Goal: Information Seeking & Learning: Learn about a topic

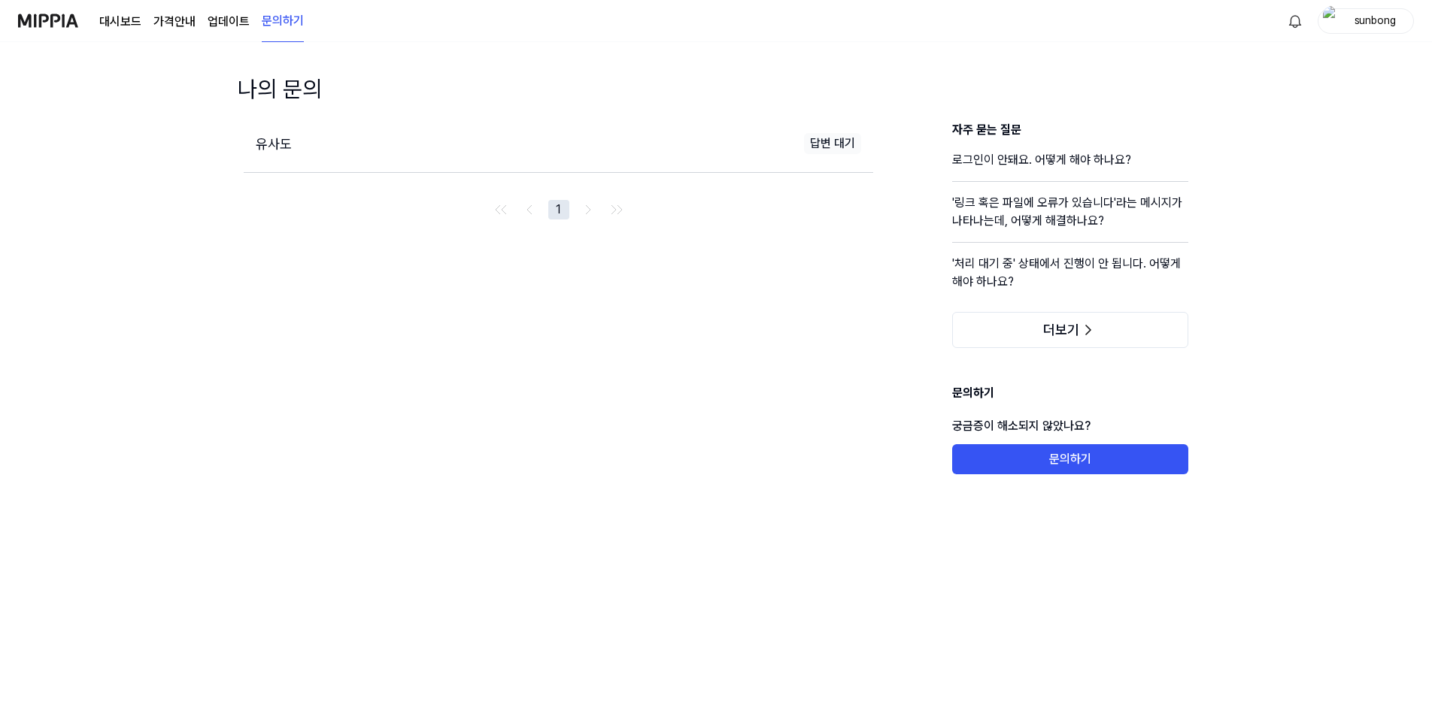
click at [708, 326] on div "나의 문의 유사도 답변 대기 1 자주 묻는 질문 로그인이 안돼요. 어떻게 해야 하나요? '링크 혹은 파일에 오류가 있습니다'라는 메시지가 나타…" at bounding box center [716, 412] width 1432 height 681
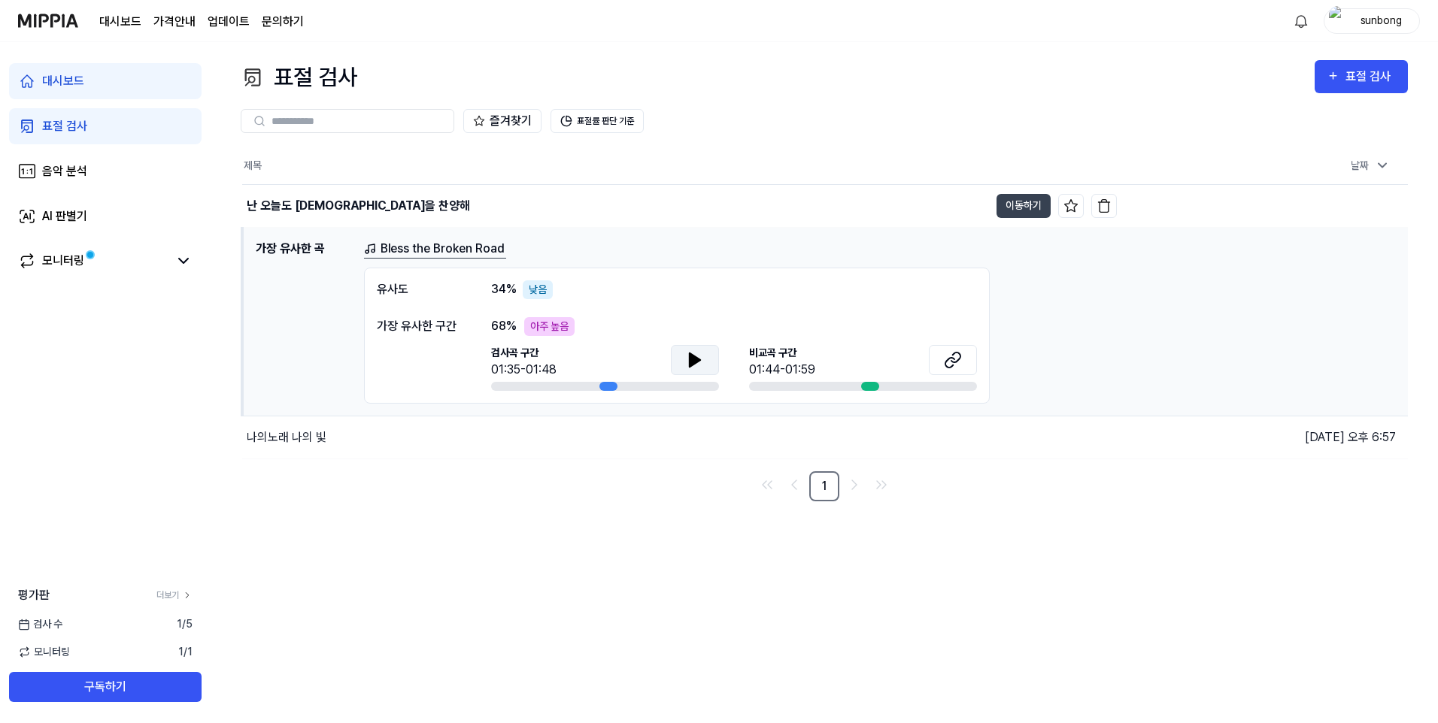
click at [694, 357] on icon at bounding box center [695, 360] width 11 height 14
click at [306, 438] on div "나의노래 나의 빛" at bounding box center [287, 438] width 80 height 18
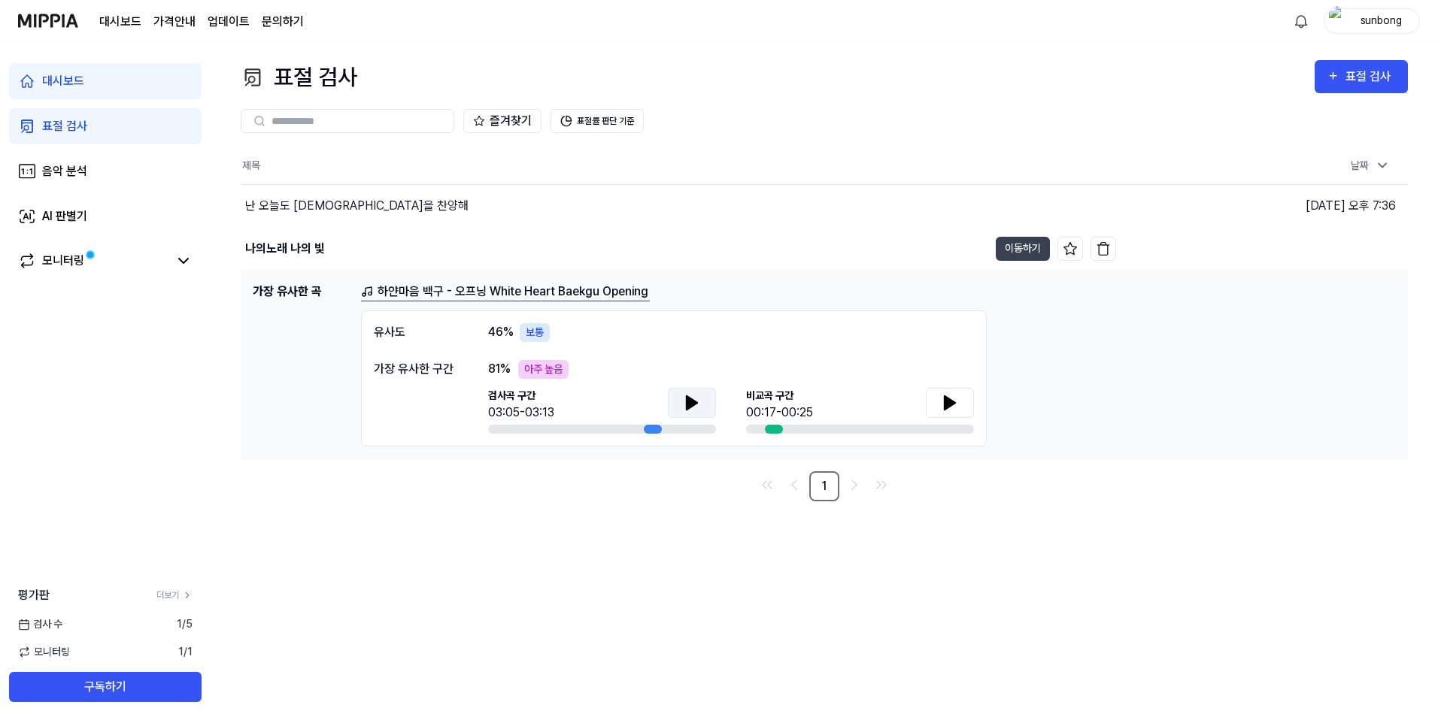
click at [693, 399] on icon at bounding box center [692, 403] width 11 height 14
click at [690, 406] on icon at bounding box center [692, 403] width 11 height 14
click at [948, 402] on icon at bounding box center [950, 403] width 11 height 14
click at [690, 396] on icon at bounding box center [692, 403] width 18 height 18
click at [690, 408] on icon at bounding box center [688, 402] width 3 height 12
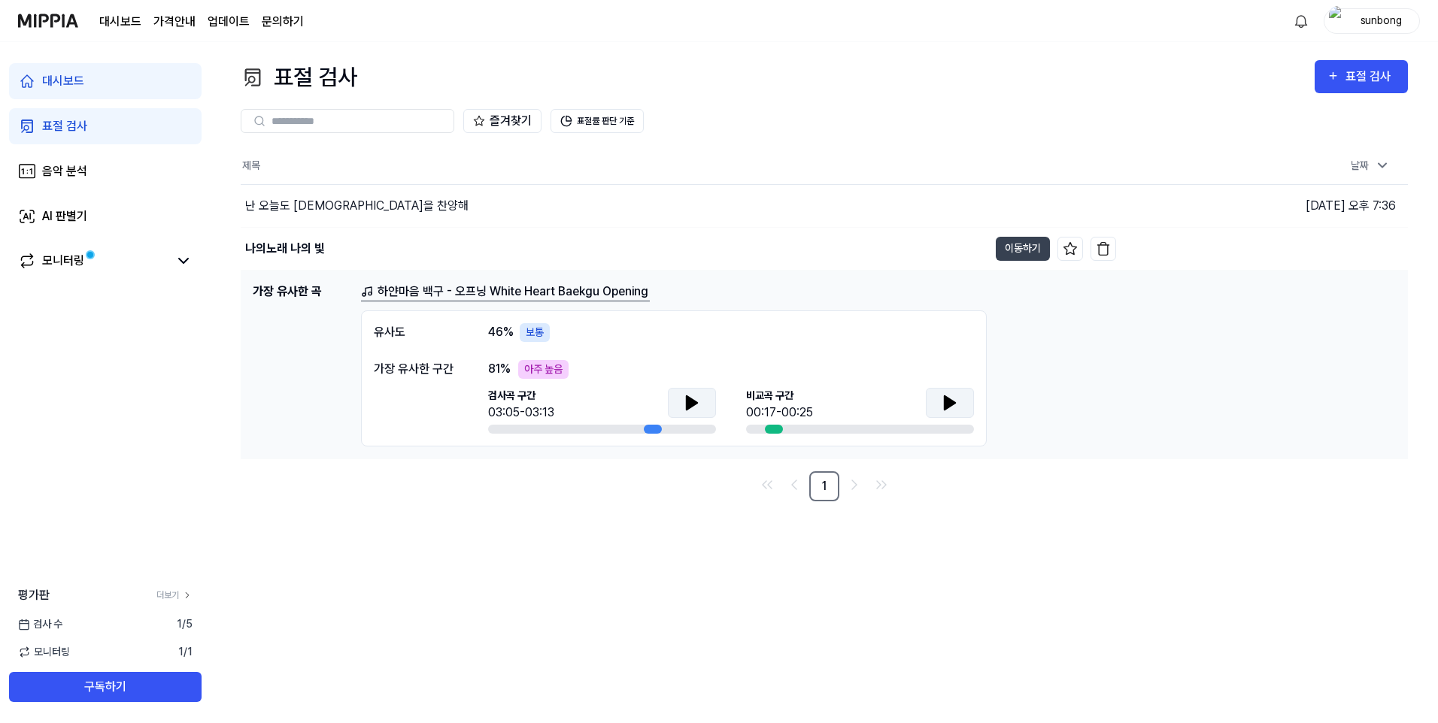
click at [690, 406] on icon at bounding box center [692, 403] width 11 height 14
click at [945, 397] on icon at bounding box center [950, 403] width 11 height 14
click at [691, 399] on icon at bounding box center [692, 403] width 11 height 14
click at [952, 402] on icon at bounding box center [950, 403] width 11 height 14
click at [693, 399] on icon at bounding box center [692, 403] width 11 height 14
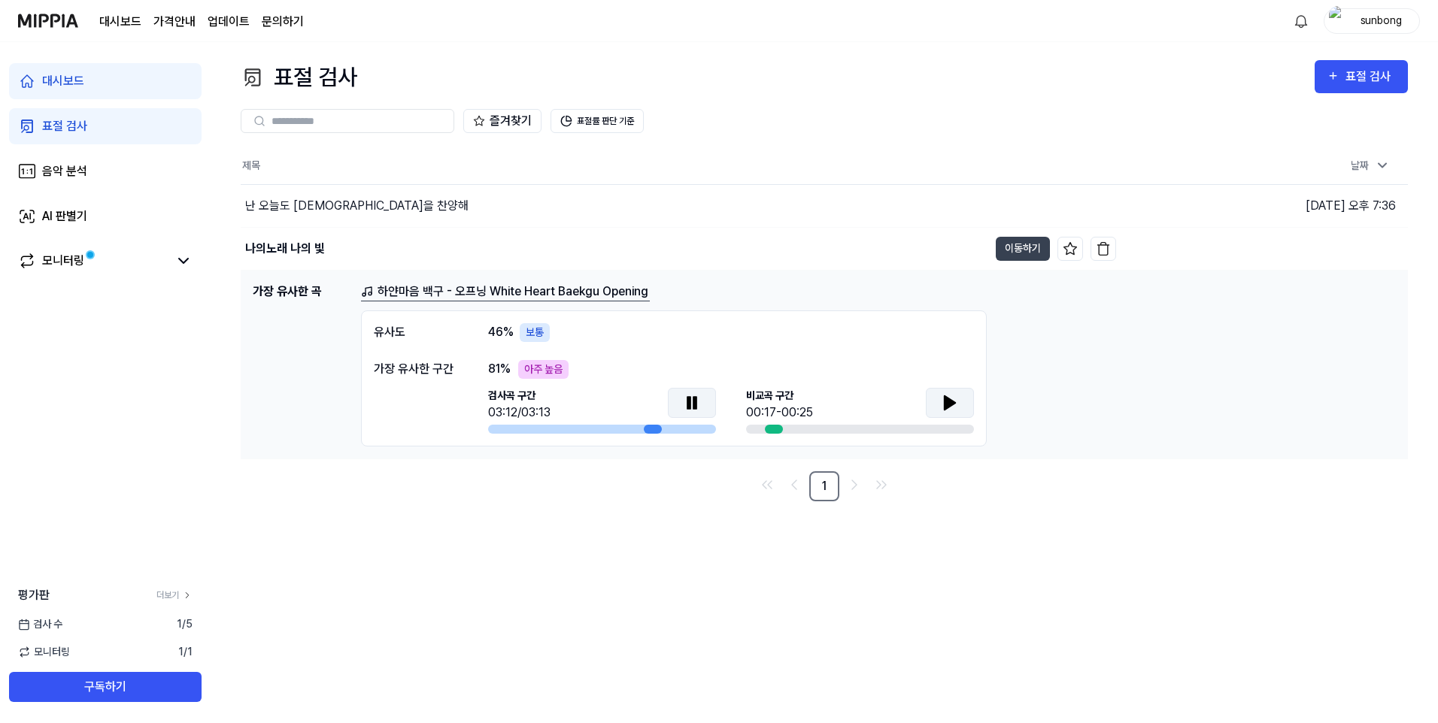
click at [425, 290] on link "하얀마음 백구 - 오프닝 White Heart Baekgu Opening" at bounding box center [505, 292] width 289 height 19
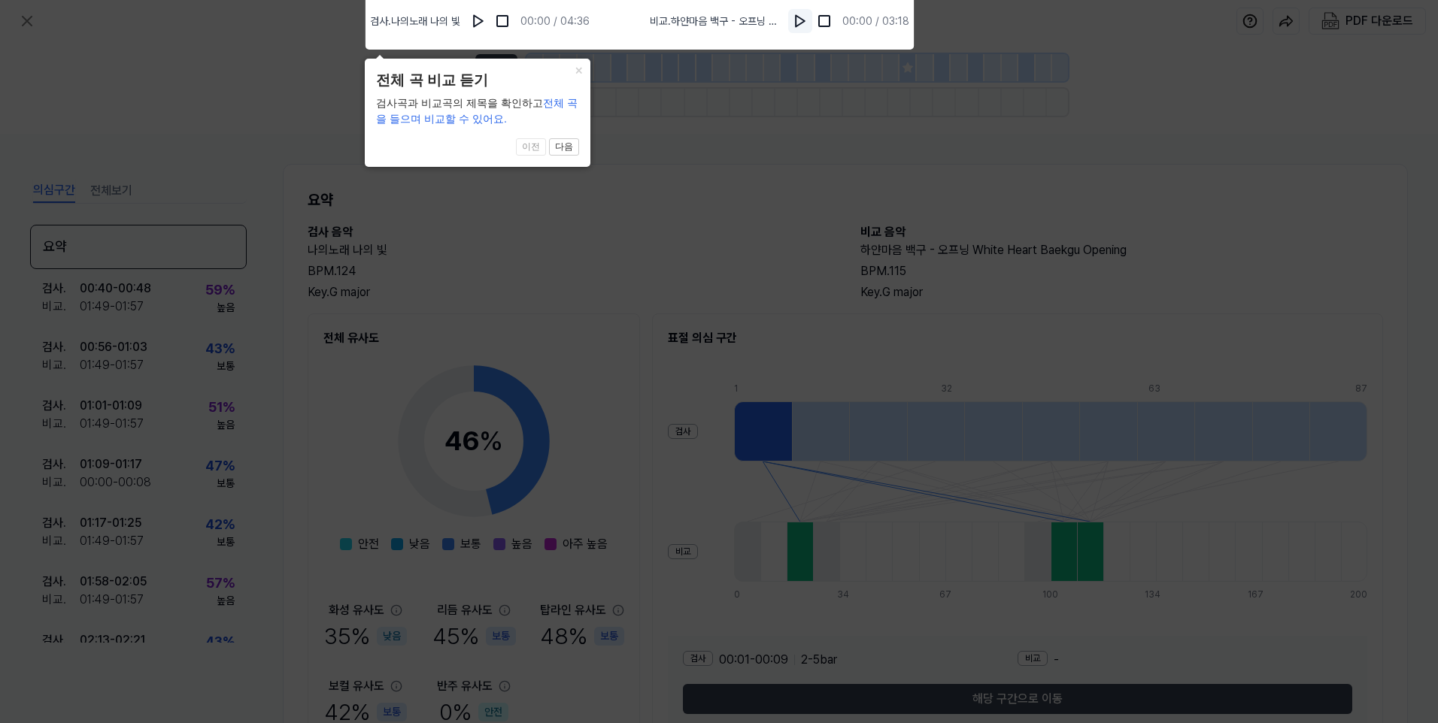
click at [799, 23] on img at bounding box center [800, 21] width 15 height 15
click at [575, 67] on button "×" at bounding box center [578, 69] width 24 height 21
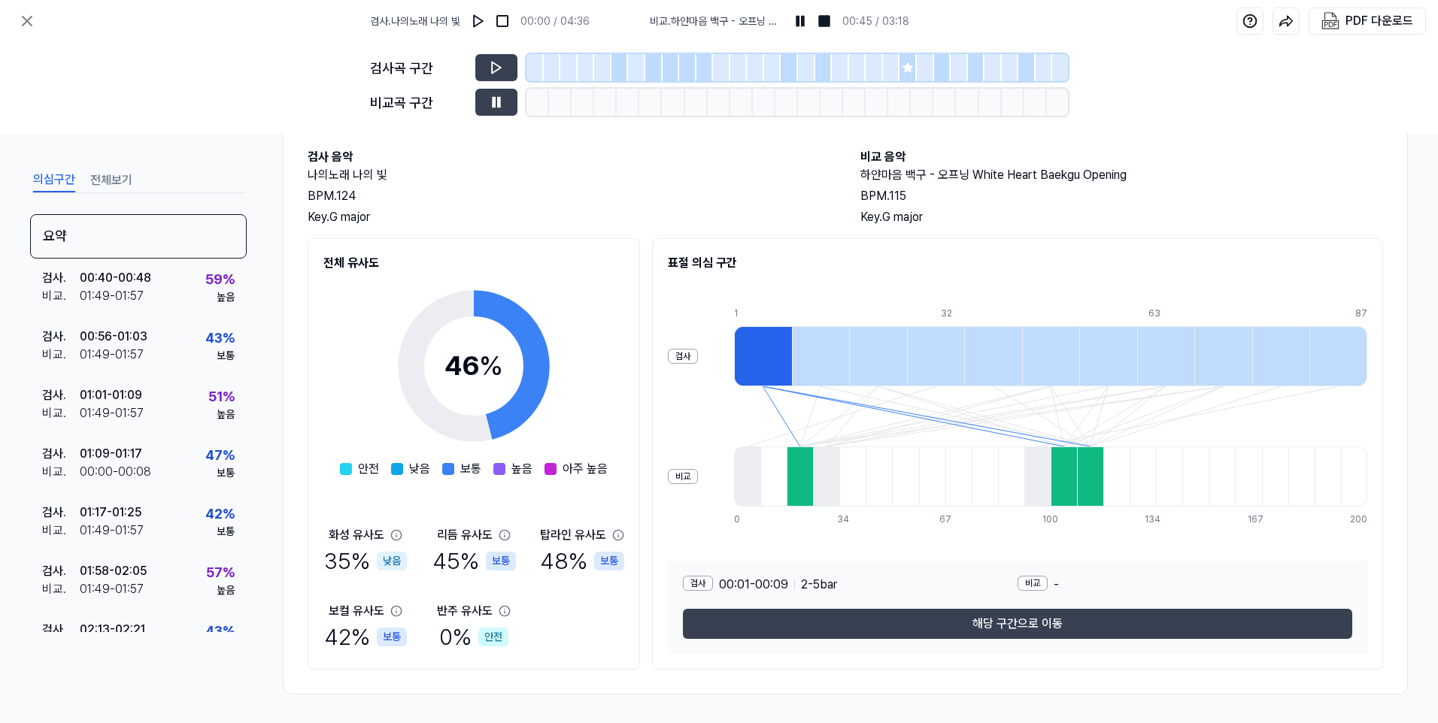
scroll to position [77, 0]
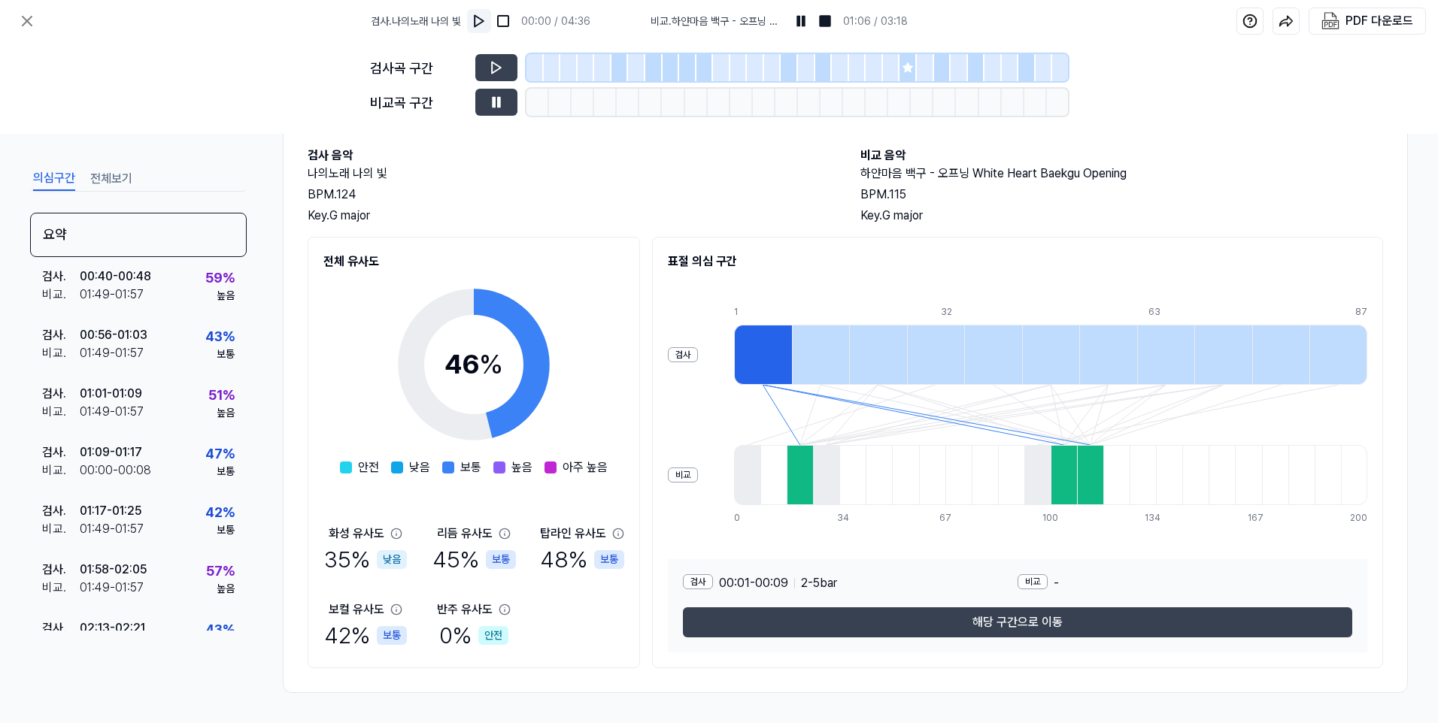
click at [481, 20] on img at bounding box center [479, 21] width 15 height 15
drag, startPoint x: 247, startPoint y: 380, endPoint x: 247, endPoint y: 396, distance: 15.8
click at [247, 396] on div "의심구간 전체보기 요약 검사 . 00:40 - 00:48 비교 . 01:49 - 01:57 59 % 높음 검사 . 00:56 - 01:03 비…" at bounding box center [719, 429] width 1438 height 590
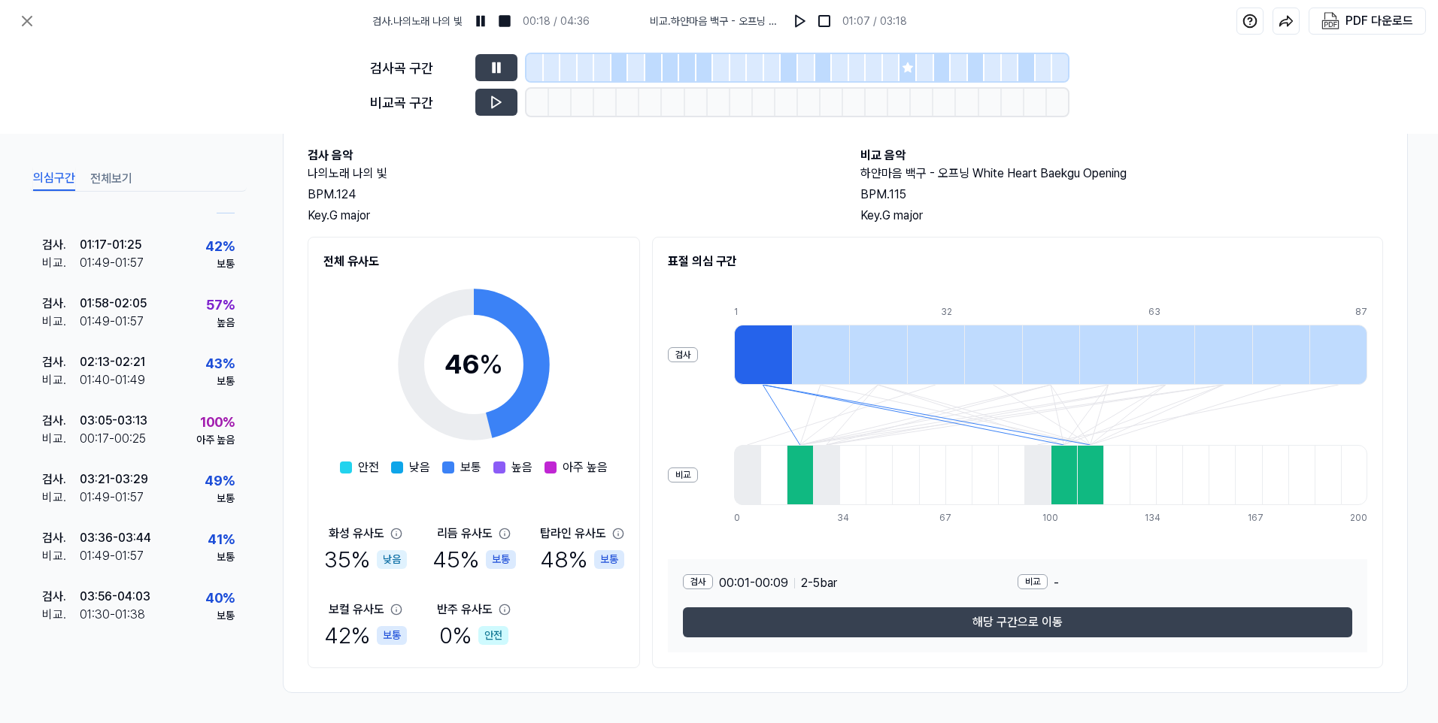
scroll to position [271, 0]
click at [763, 356] on div at bounding box center [763, 355] width 58 height 60
click at [764, 347] on div at bounding box center [763, 355] width 58 height 60
click at [803, 468] on div at bounding box center [800, 475] width 26 height 60
click at [1069, 481] on div at bounding box center [1064, 475] width 26 height 60
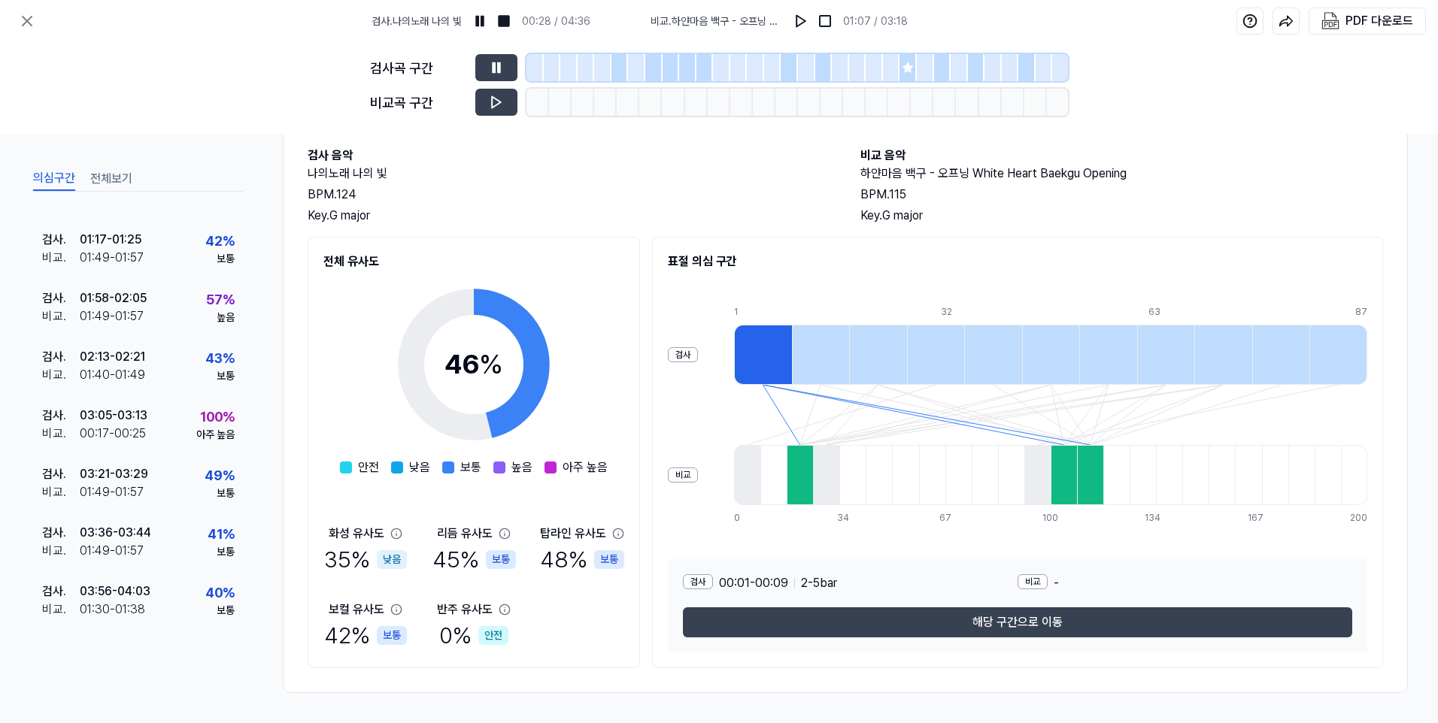
click at [1080, 476] on div at bounding box center [1090, 475] width 26 height 60
click at [804, 17] on img at bounding box center [800, 21] width 15 height 15
click at [1346, 18] on div "PDF 다운로드" at bounding box center [1379, 21] width 68 height 20
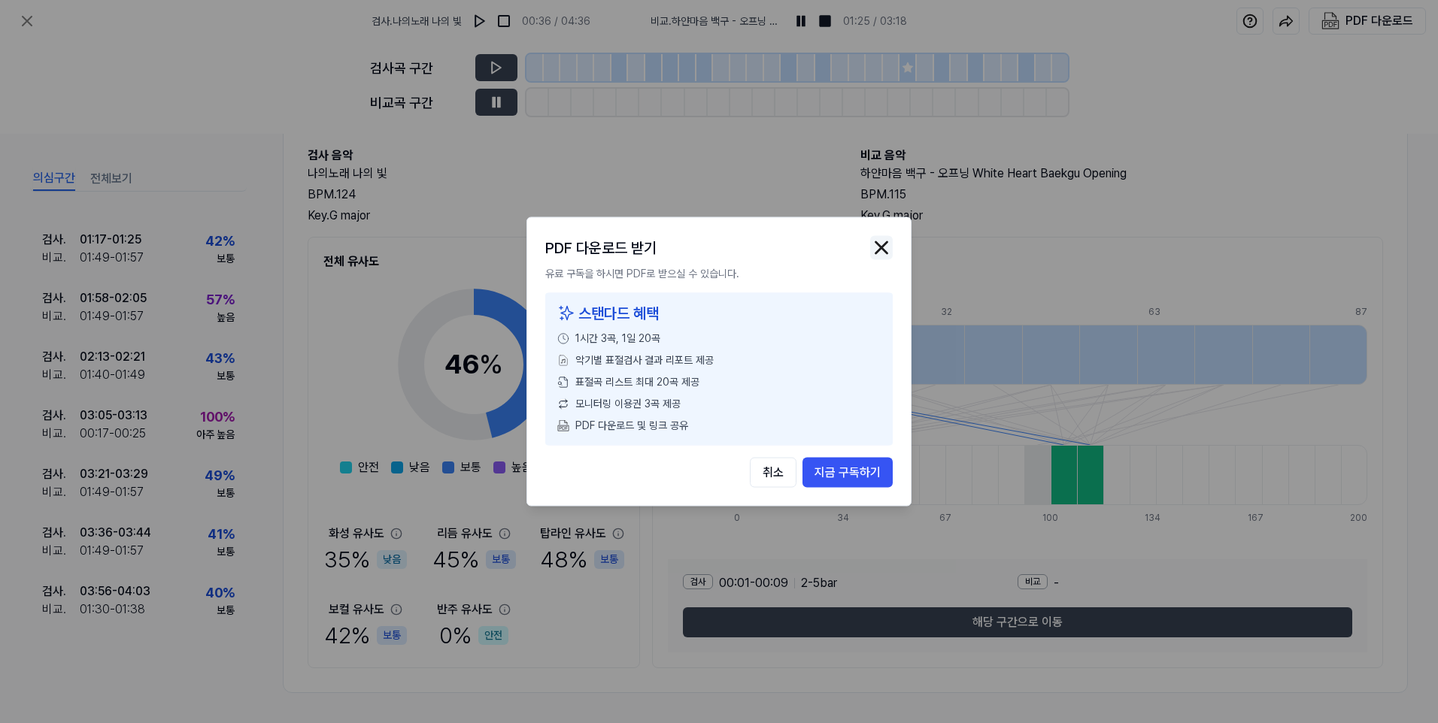
click at [887, 250] on img "button" at bounding box center [881, 248] width 23 height 23
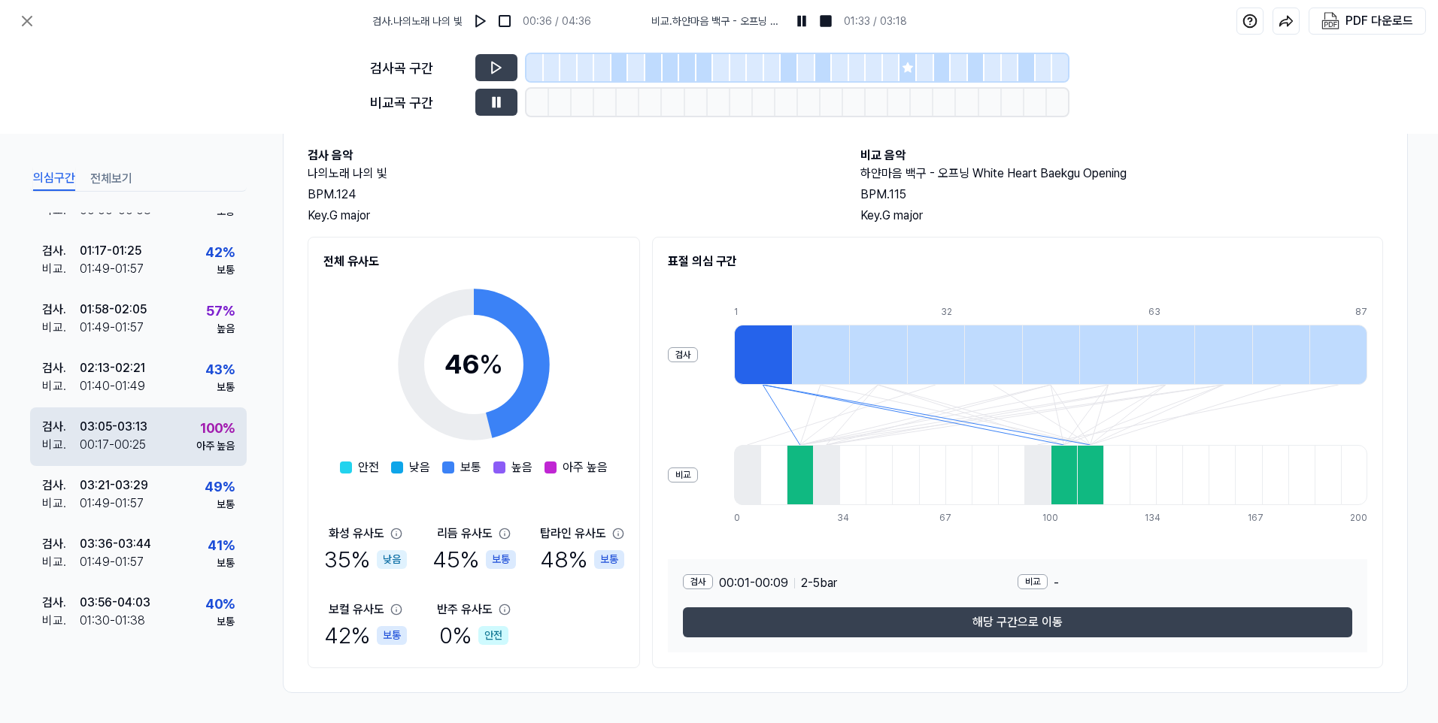
scroll to position [262, 0]
click at [123, 429] on div "03:05 - 03:13" at bounding box center [114, 425] width 68 height 18
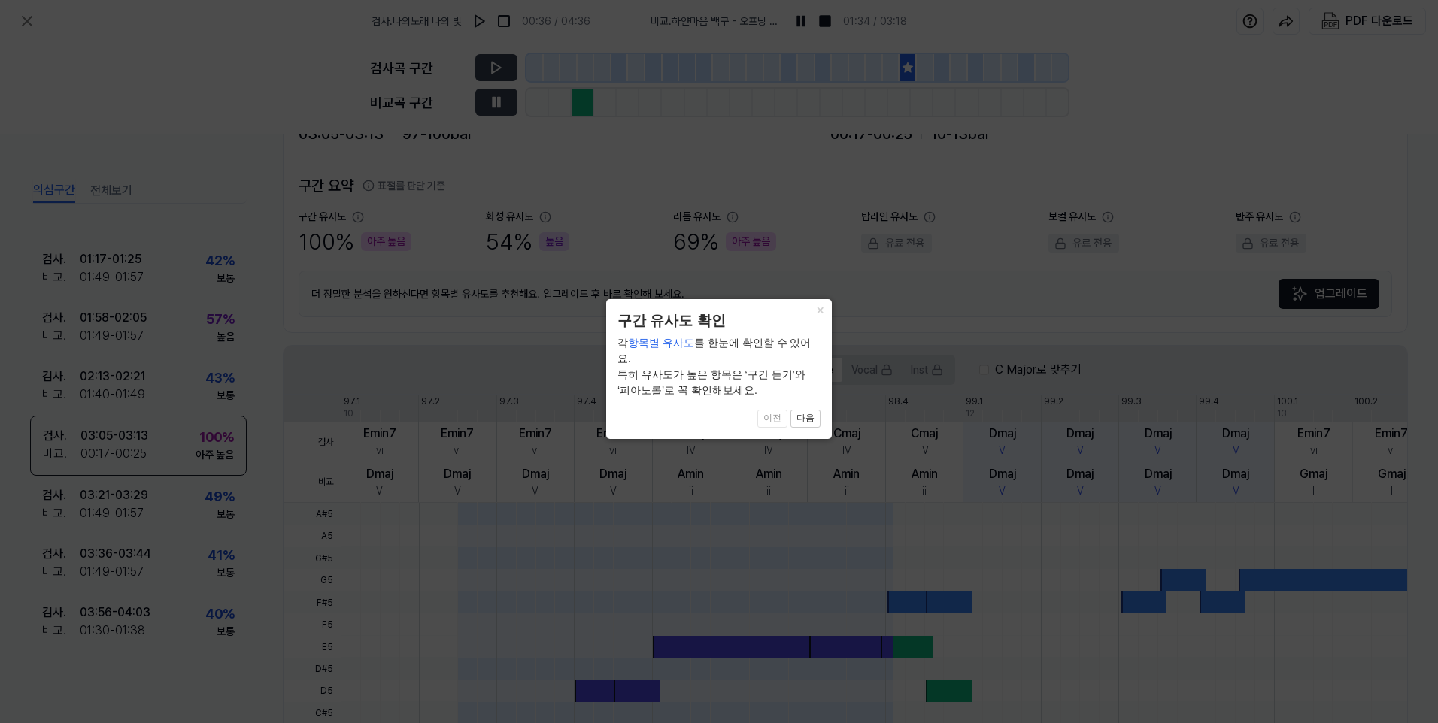
scroll to position [261, 0]
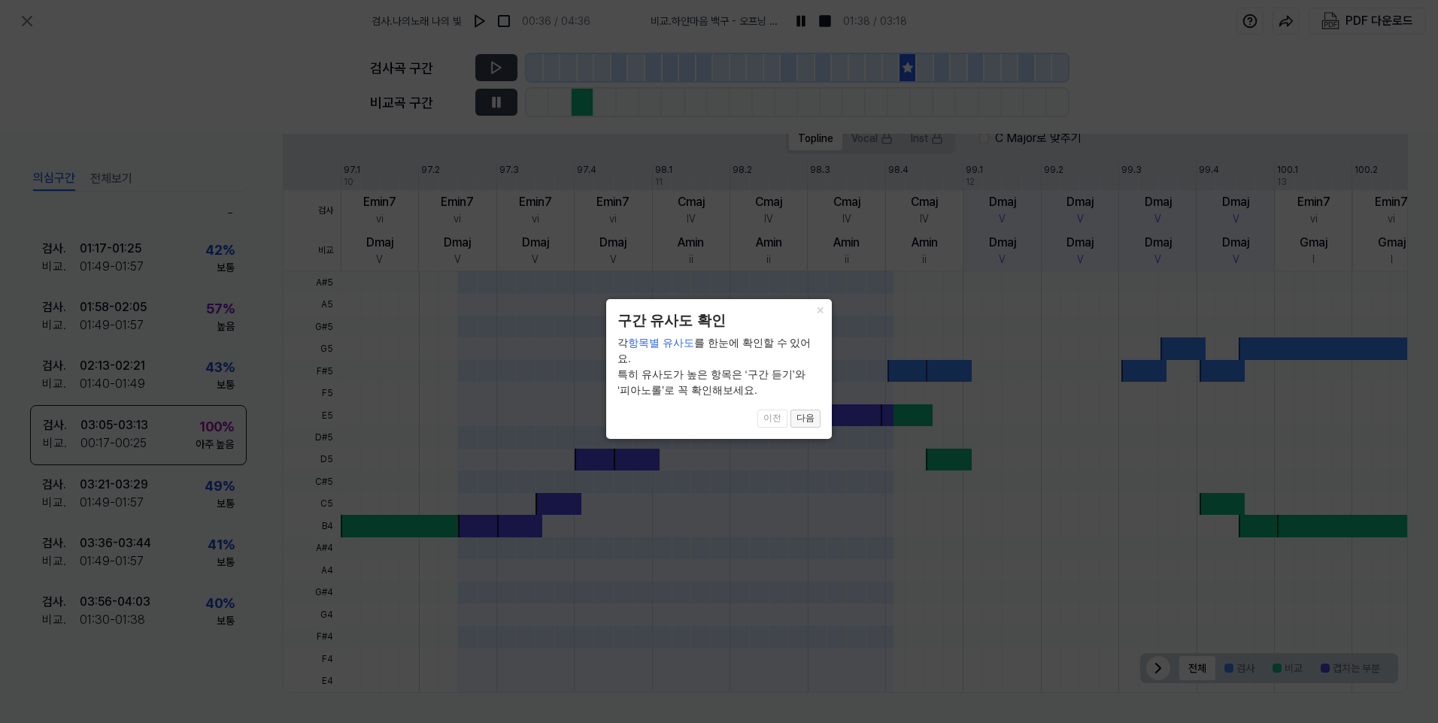
click at [809, 410] on button "다음" at bounding box center [805, 419] width 30 height 18
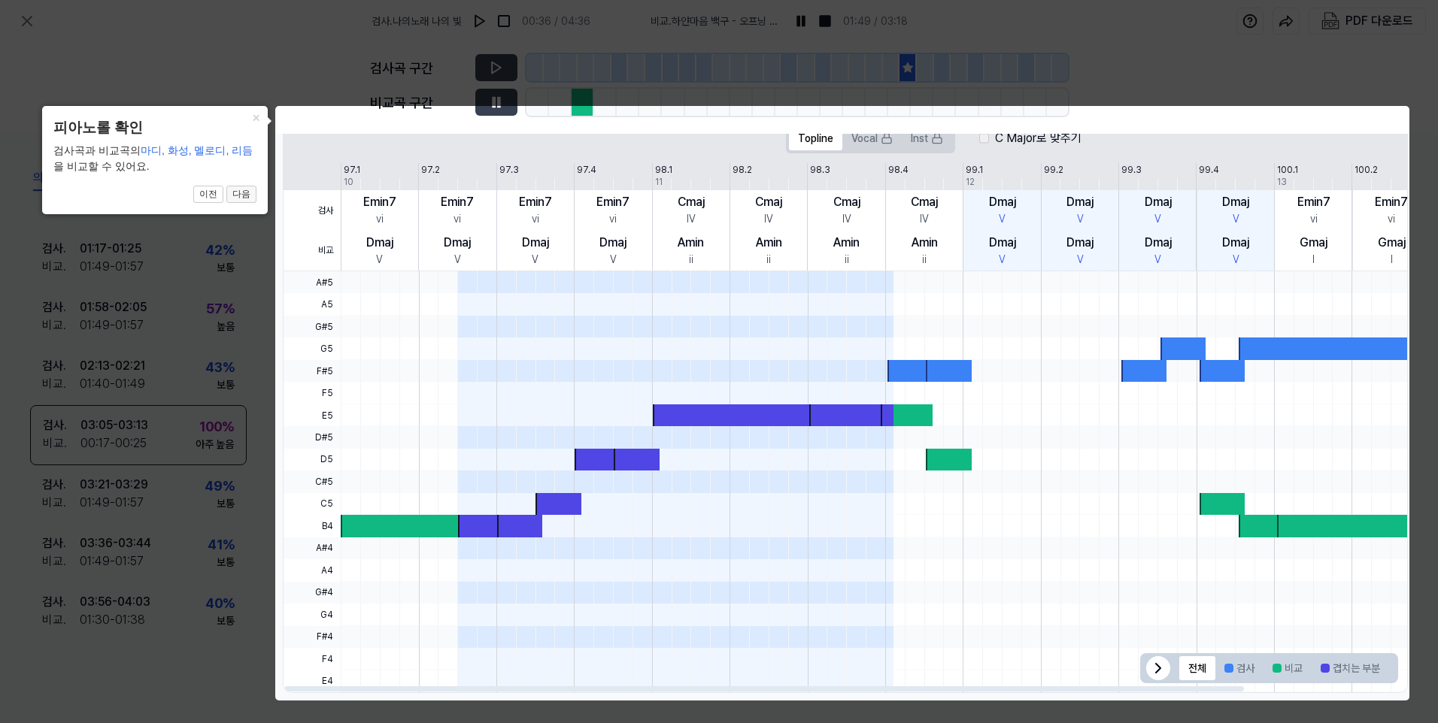
click at [244, 195] on button "다음" at bounding box center [241, 195] width 30 height 18
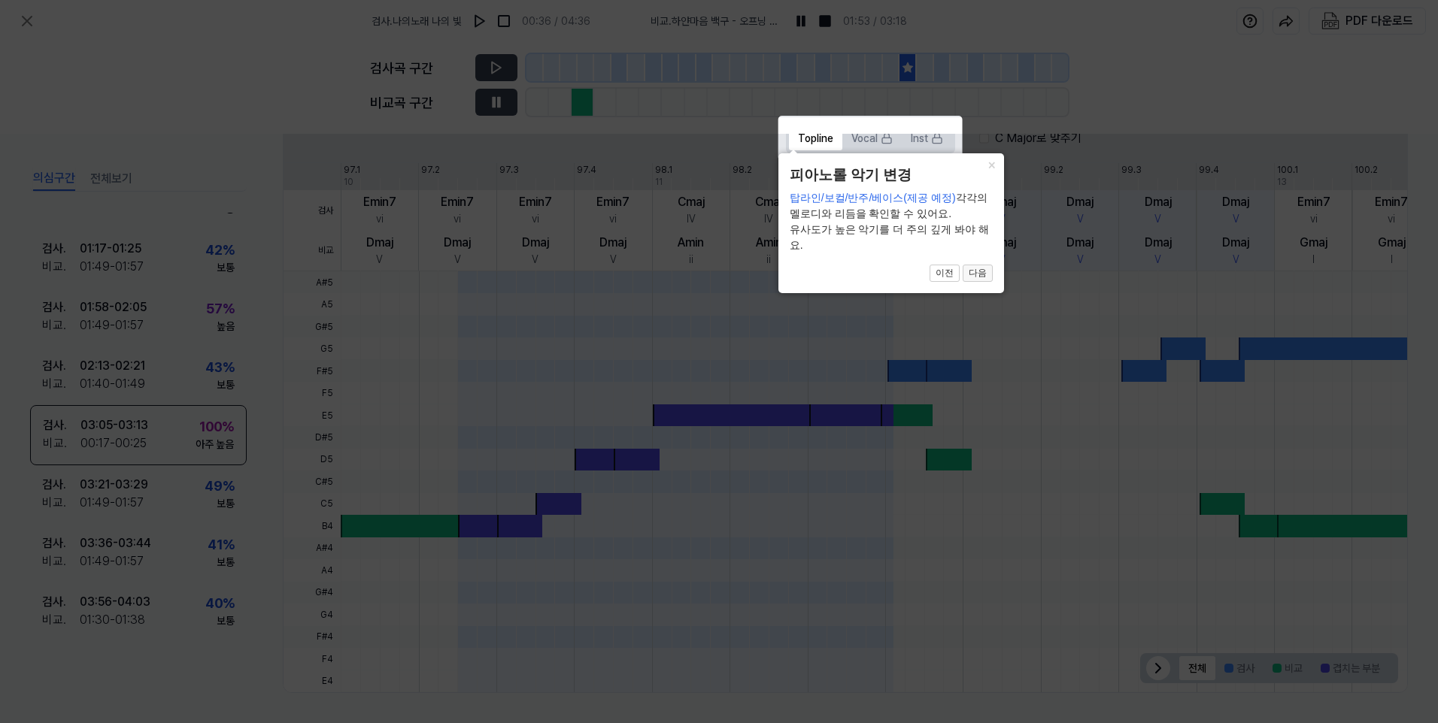
click at [973, 273] on button "다음" at bounding box center [978, 274] width 30 height 18
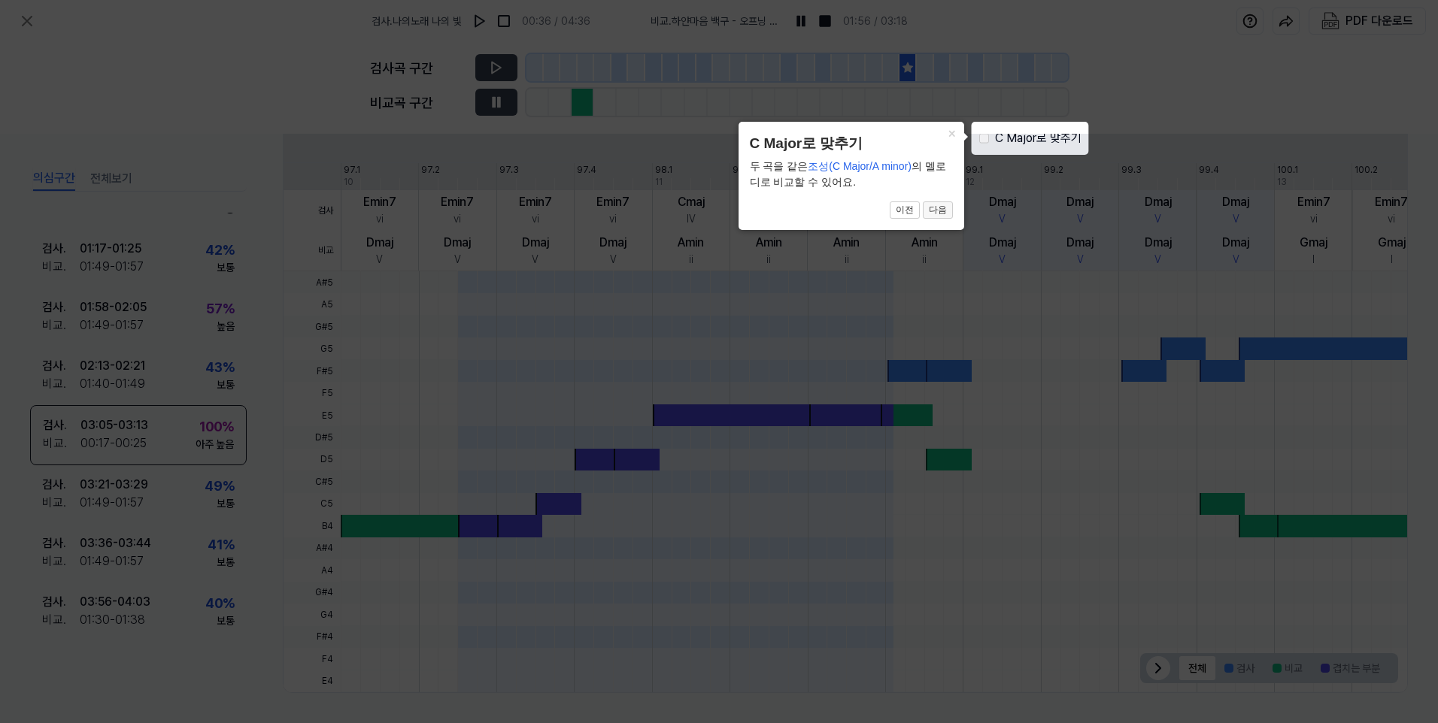
click at [939, 208] on button "다음" at bounding box center [938, 211] width 30 height 18
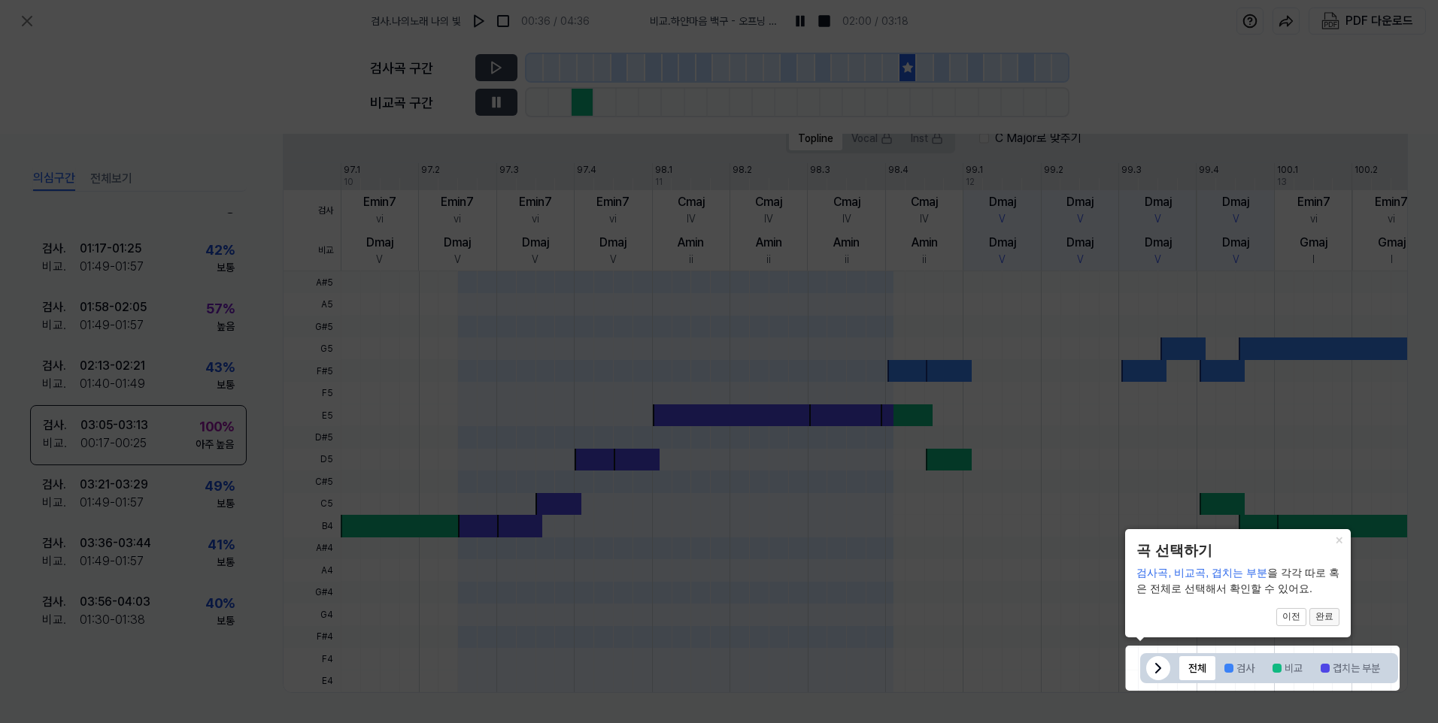
click at [1327, 615] on button "완료" at bounding box center [1324, 617] width 30 height 18
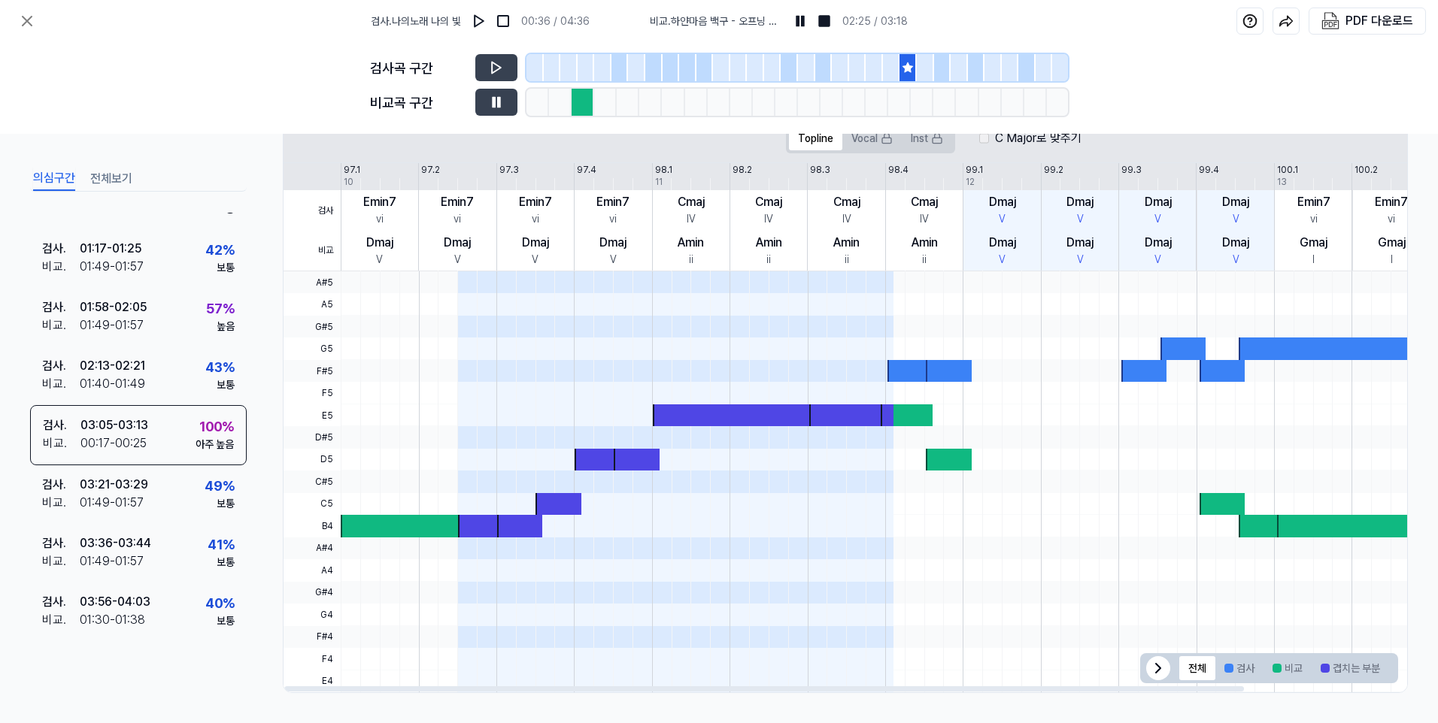
click at [387, 205] on div "Emin7" at bounding box center [379, 202] width 33 height 18
drag, startPoint x: 387, startPoint y: 235, endPoint x: 421, endPoint y: 236, distance: 34.6
click at [387, 235] on div "Dmaj" at bounding box center [379, 243] width 27 height 18
click at [442, 239] on div "Dmaj V" at bounding box center [457, 250] width 77 height 41
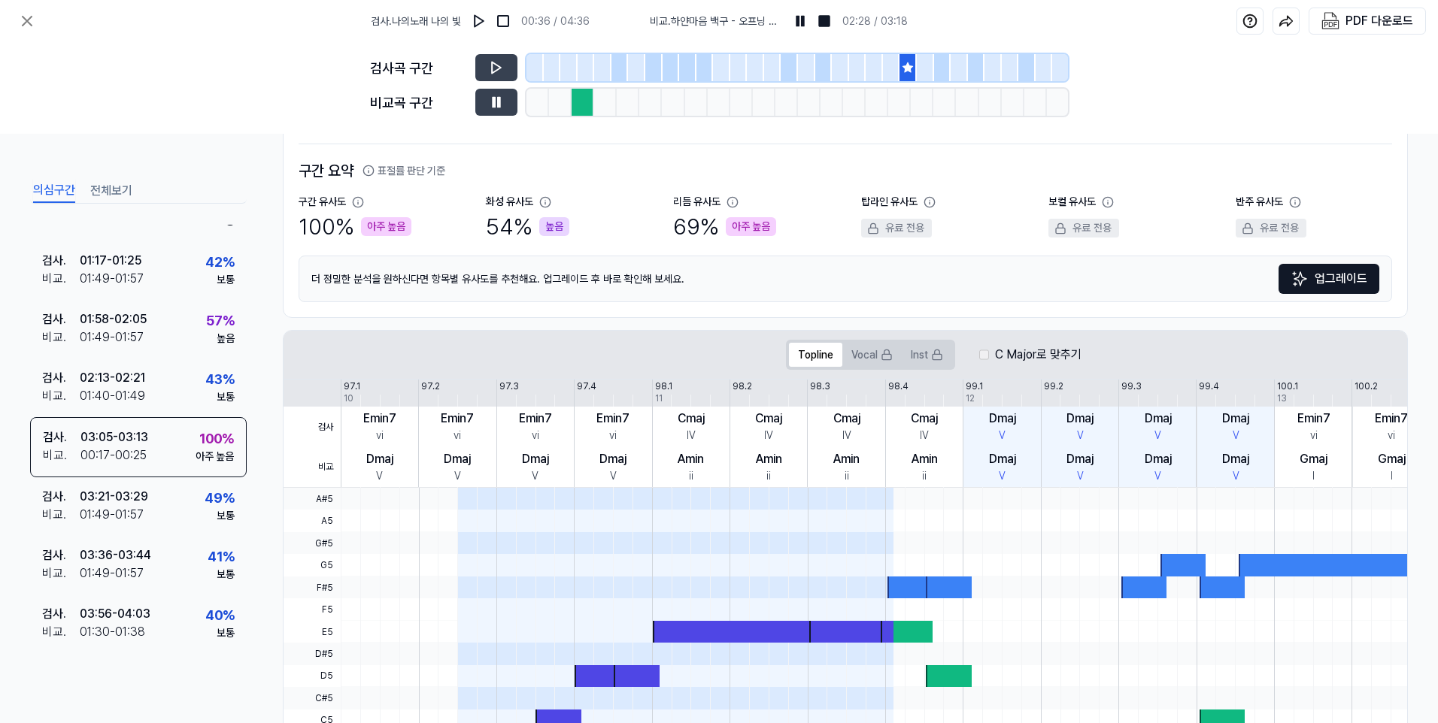
scroll to position [83, 0]
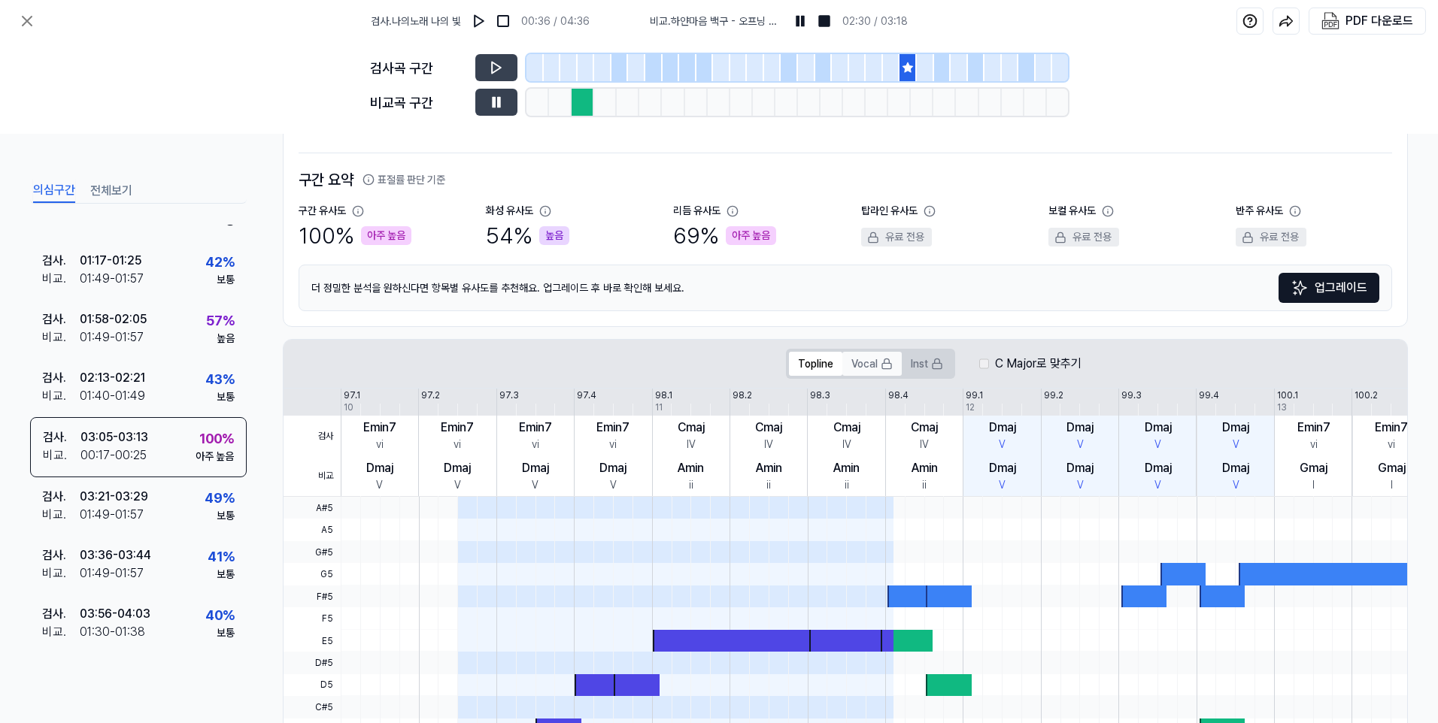
click at [884, 362] on icon at bounding box center [886, 361] width 5 height 5
click at [814, 362] on button "Topline" at bounding box center [815, 364] width 53 height 24
drag, startPoint x: 1026, startPoint y: 368, endPoint x: 1049, endPoint y: 366, distance: 22.6
click at [1028, 368] on label "C Major로 맞추기" at bounding box center [1038, 364] width 86 height 18
click at [796, 21] on img at bounding box center [800, 21] width 15 height 15
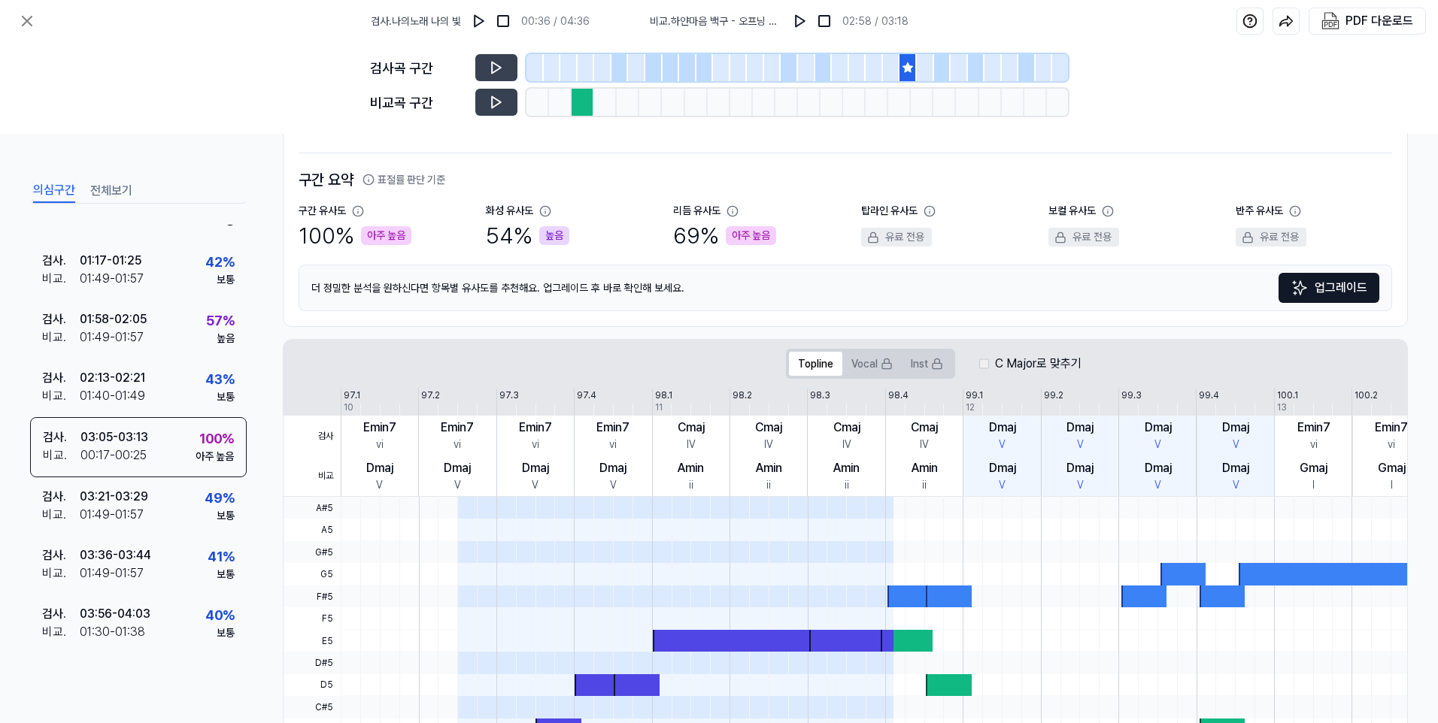
click at [908, 70] on icon at bounding box center [907, 67] width 10 height 10
click at [907, 64] on icon at bounding box center [907, 67] width 10 height 10
click at [1140, 102] on div "검사곡 구간 비교곡 구간" at bounding box center [719, 88] width 1438 height 92
click at [297, 140] on div "검사 . 나의노래 나의 빛 03:05 - 03:13 97 - 100 bar 비교 . 하얀마음 백구 - 오프닝 White Heart Baekgu…" at bounding box center [845, 204] width 1123 height 244
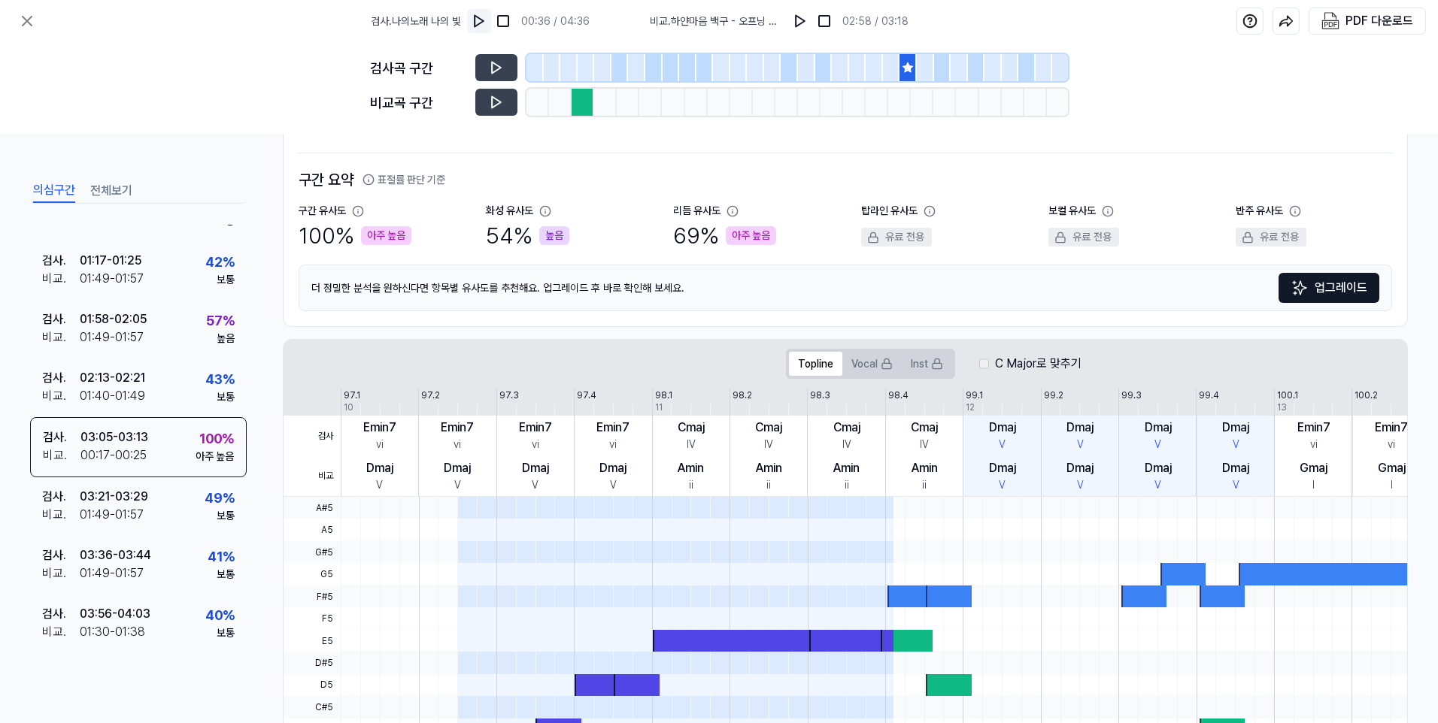
click at [487, 17] on img at bounding box center [479, 21] width 15 height 15
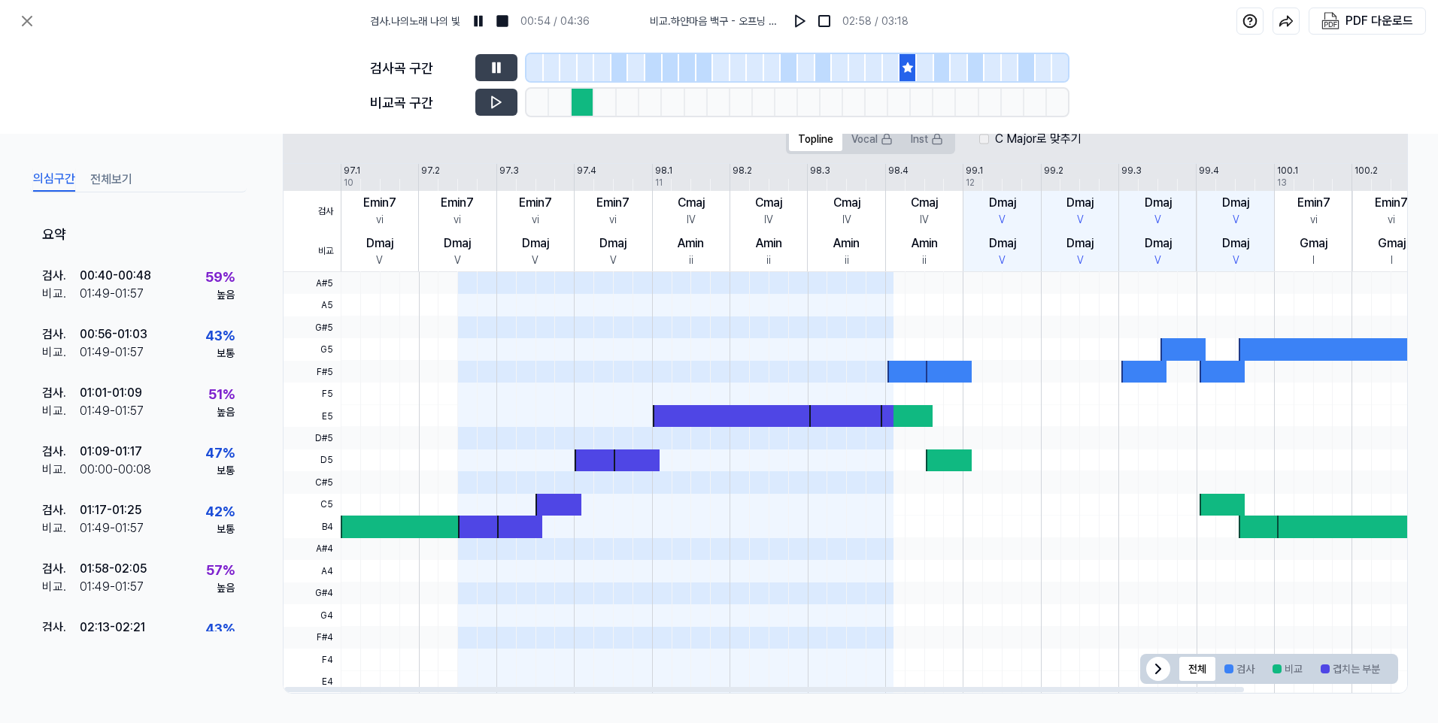
scroll to position [308, 0]
click at [1232, 671] on button "검사" at bounding box center [1239, 668] width 48 height 24
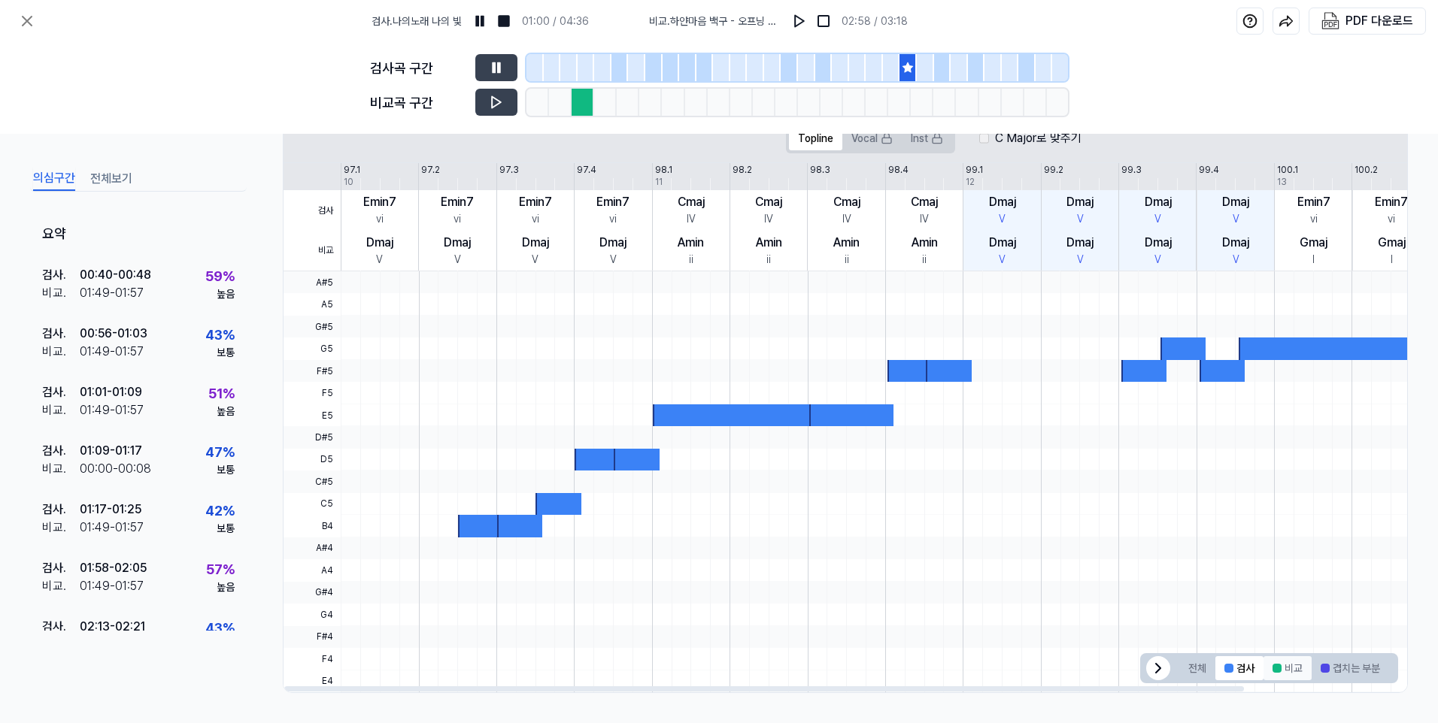
click at [1278, 667] on button "비교" at bounding box center [1287, 668] width 48 height 24
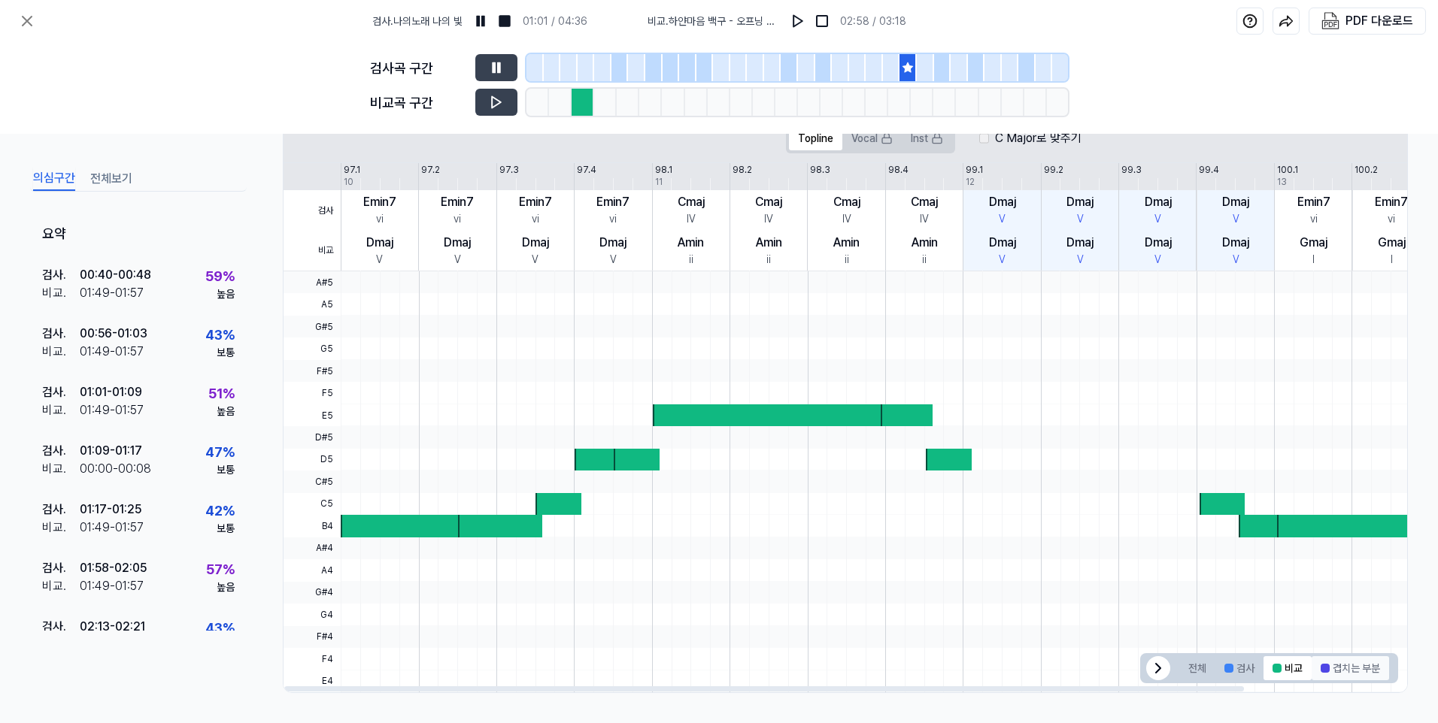
click at [1334, 666] on button "겹치는 부분" at bounding box center [1349, 668] width 77 height 24
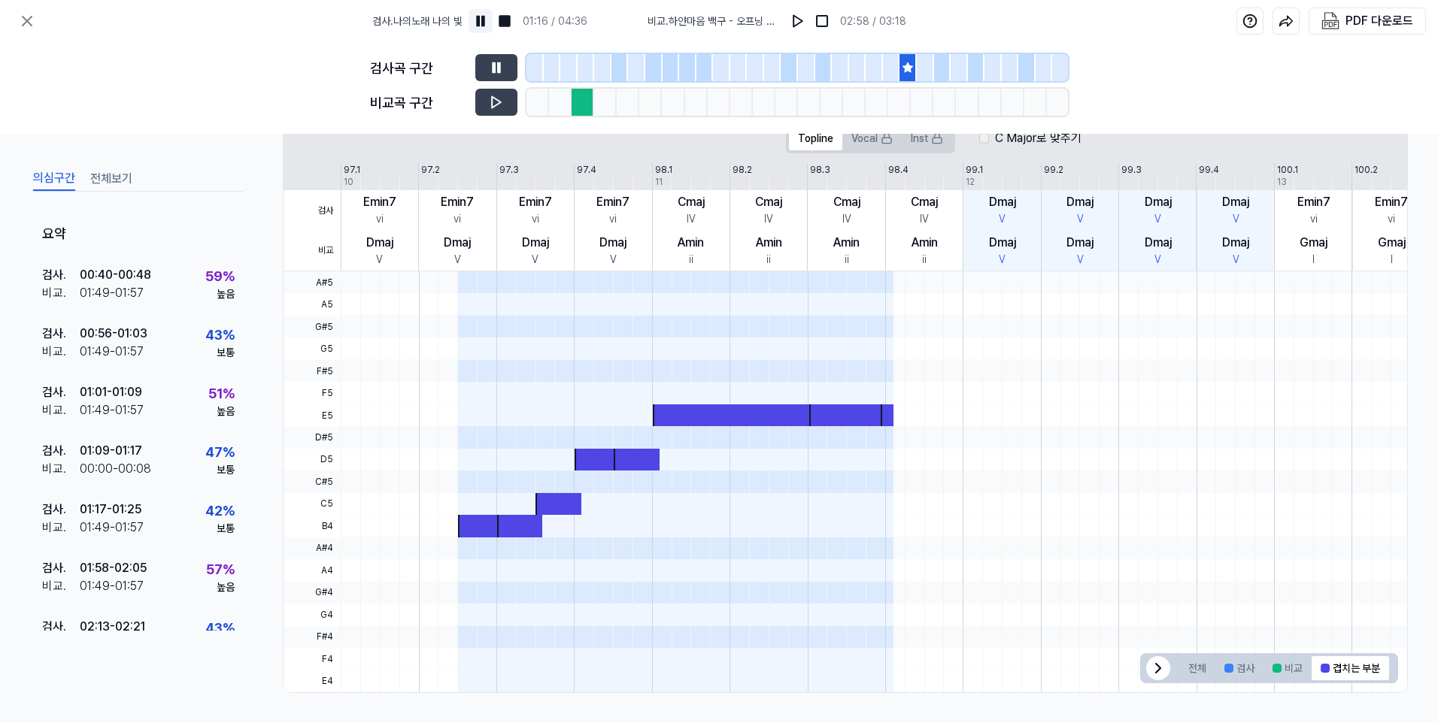
click at [488, 22] on img at bounding box center [480, 21] width 15 height 15
click at [496, 62] on icon at bounding box center [496, 67] width 15 height 15
click at [675, 76] on div at bounding box center [671, 67] width 17 height 27
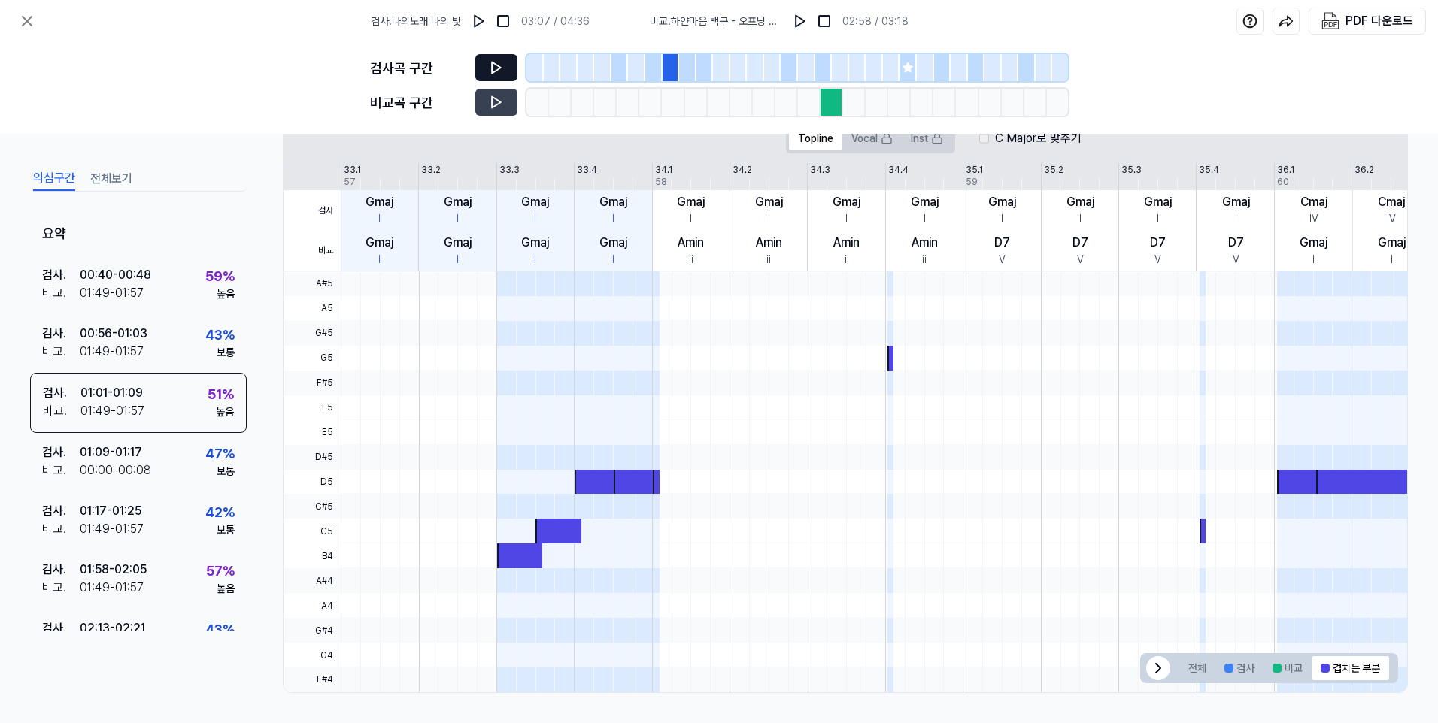
click at [650, 72] on div at bounding box center [653, 67] width 17 height 27
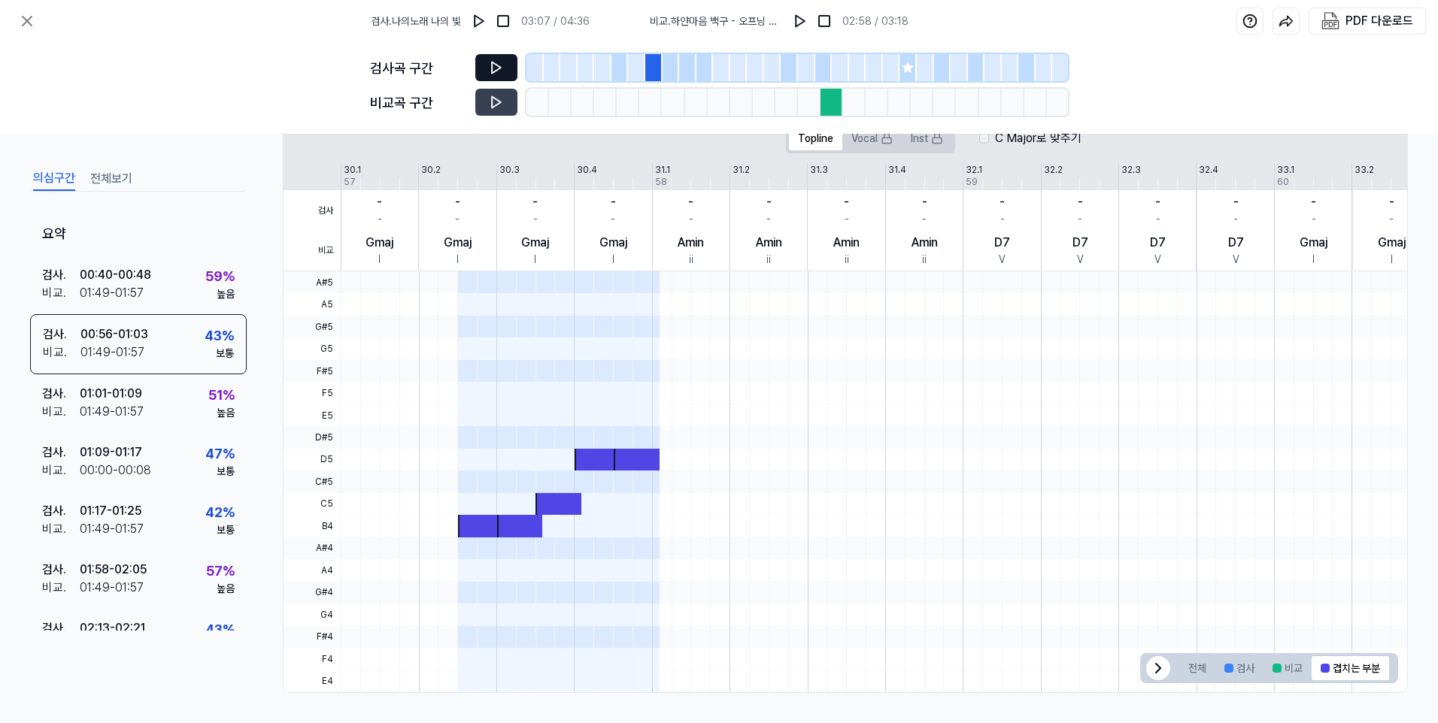
click at [621, 73] on div at bounding box center [619, 67] width 17 height 27
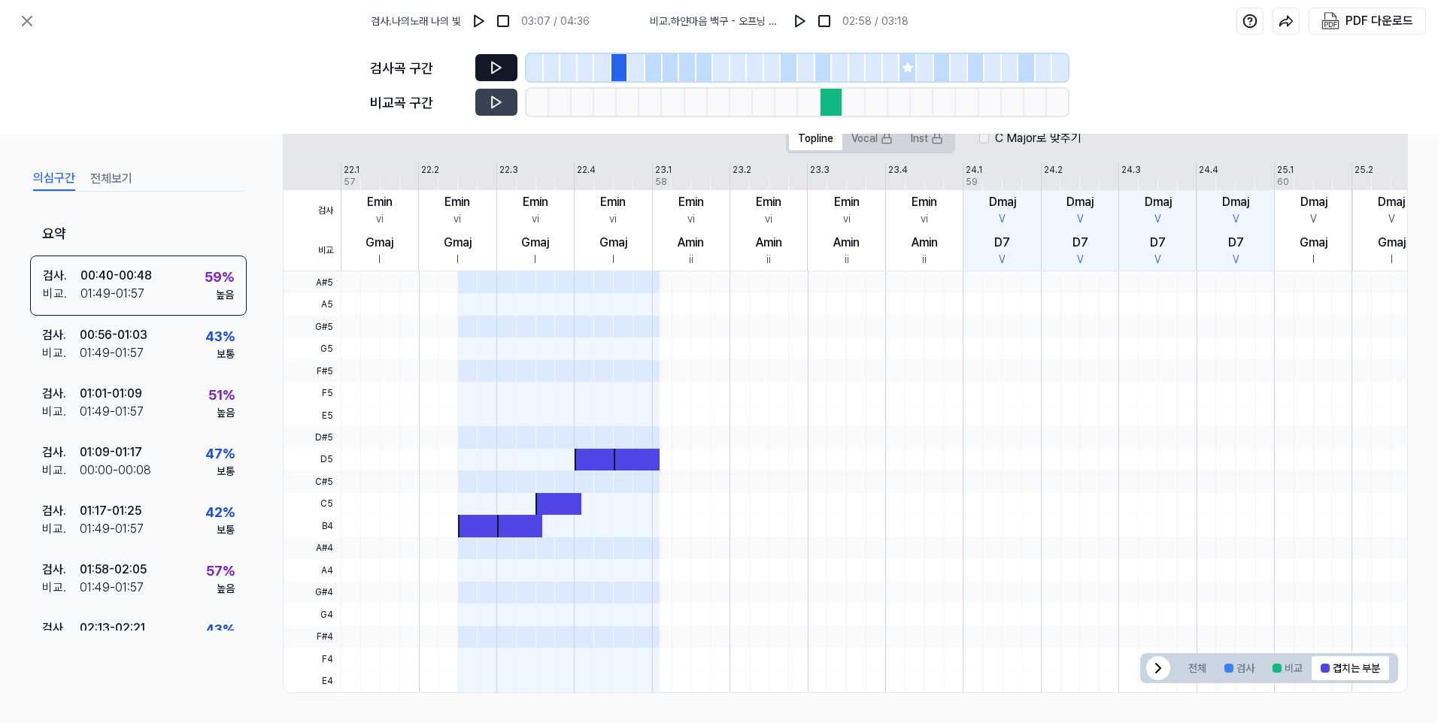
click at [596, 71] on div at bounding box center [602, 67] width 17 height 27
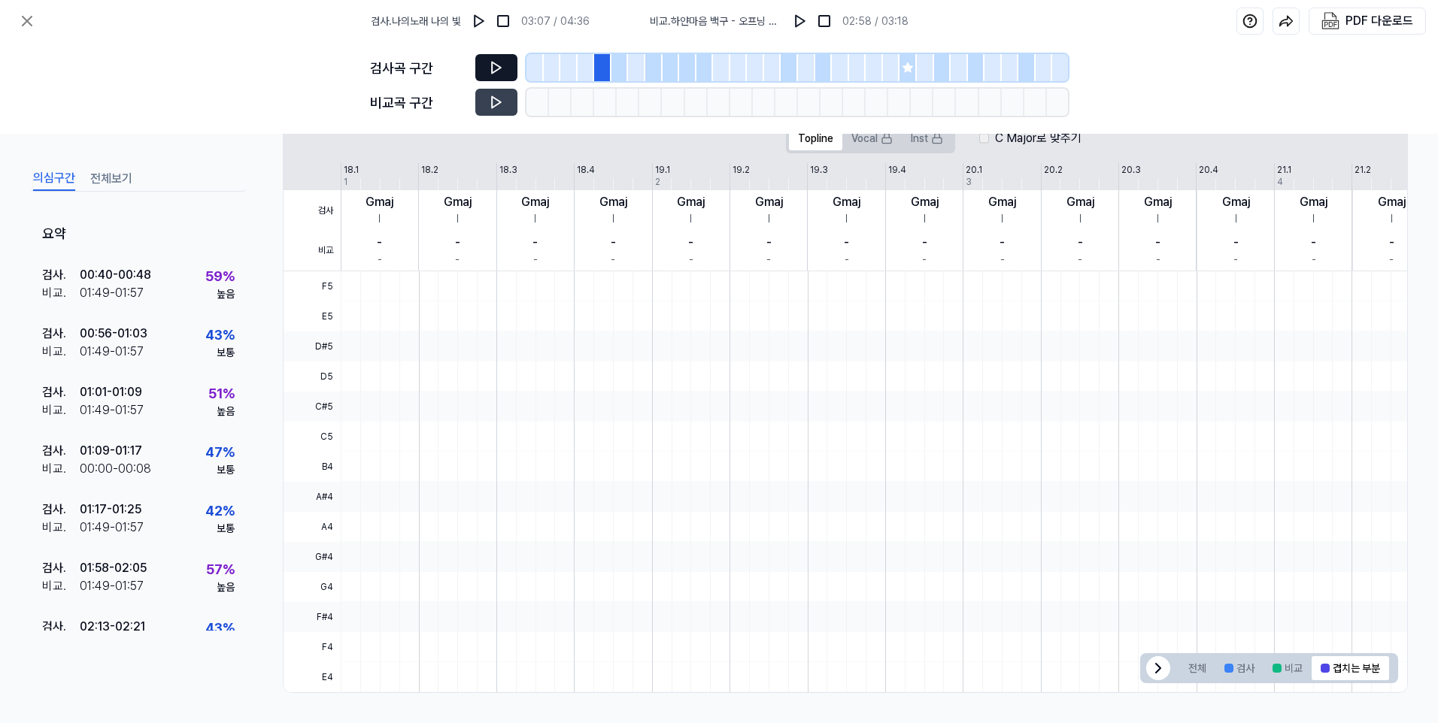
scroll to position [274, 0]
click at [618, 73] on div at bounding box center [619, 67] width 17 height 27
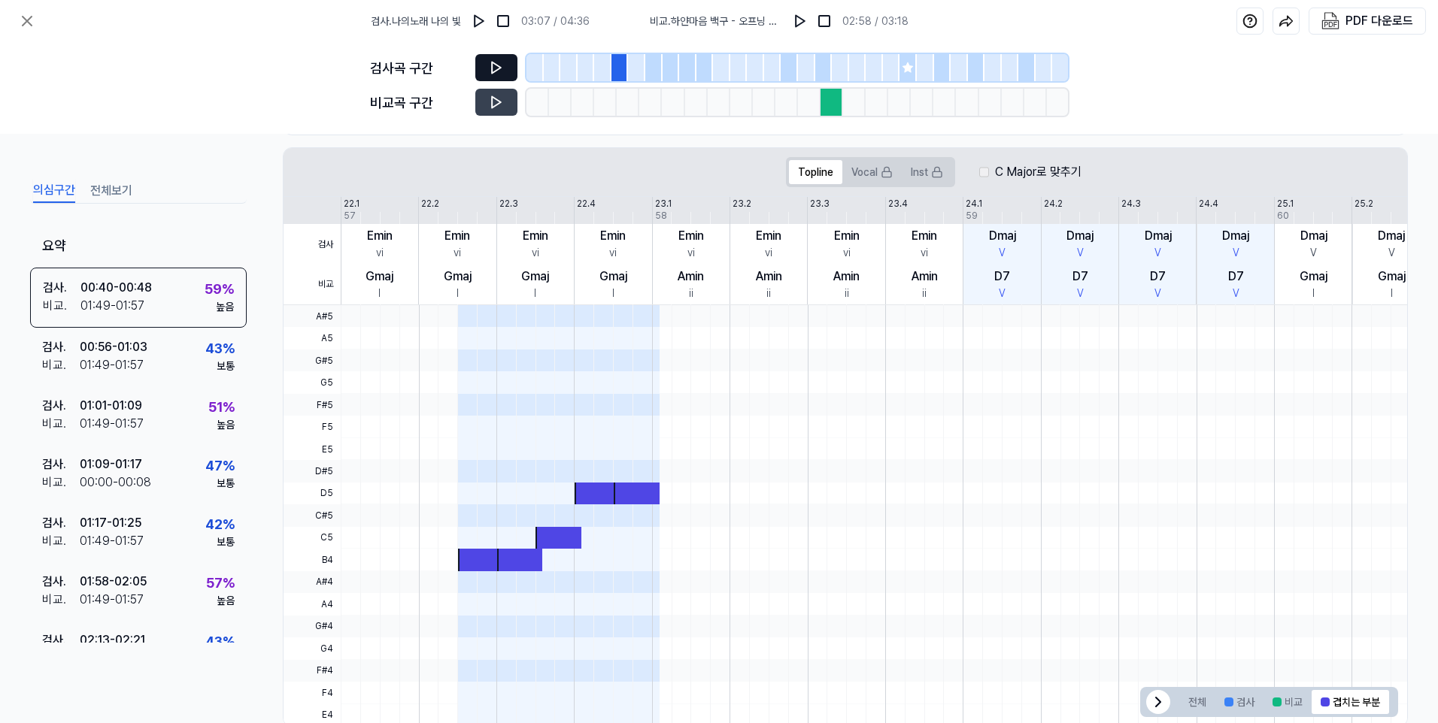
scroll to position [308, 0]
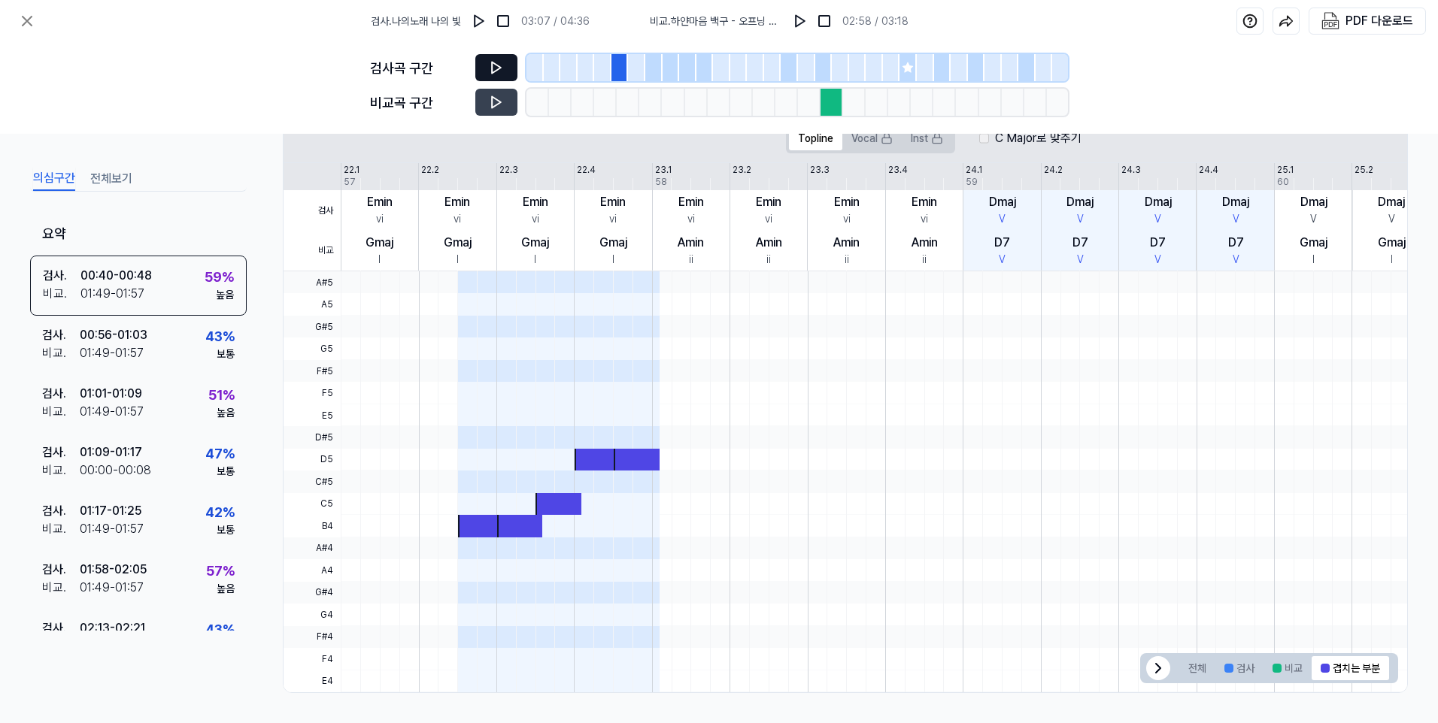
click at [496, 67] on icon at bounding box center [496, 67] width 15 height 15
click at [498, 66] on icon at bounding box center [496, 67] width 9 height 11
click at [655, 70] on div at bounding box center [653, 67] width 17 height 27
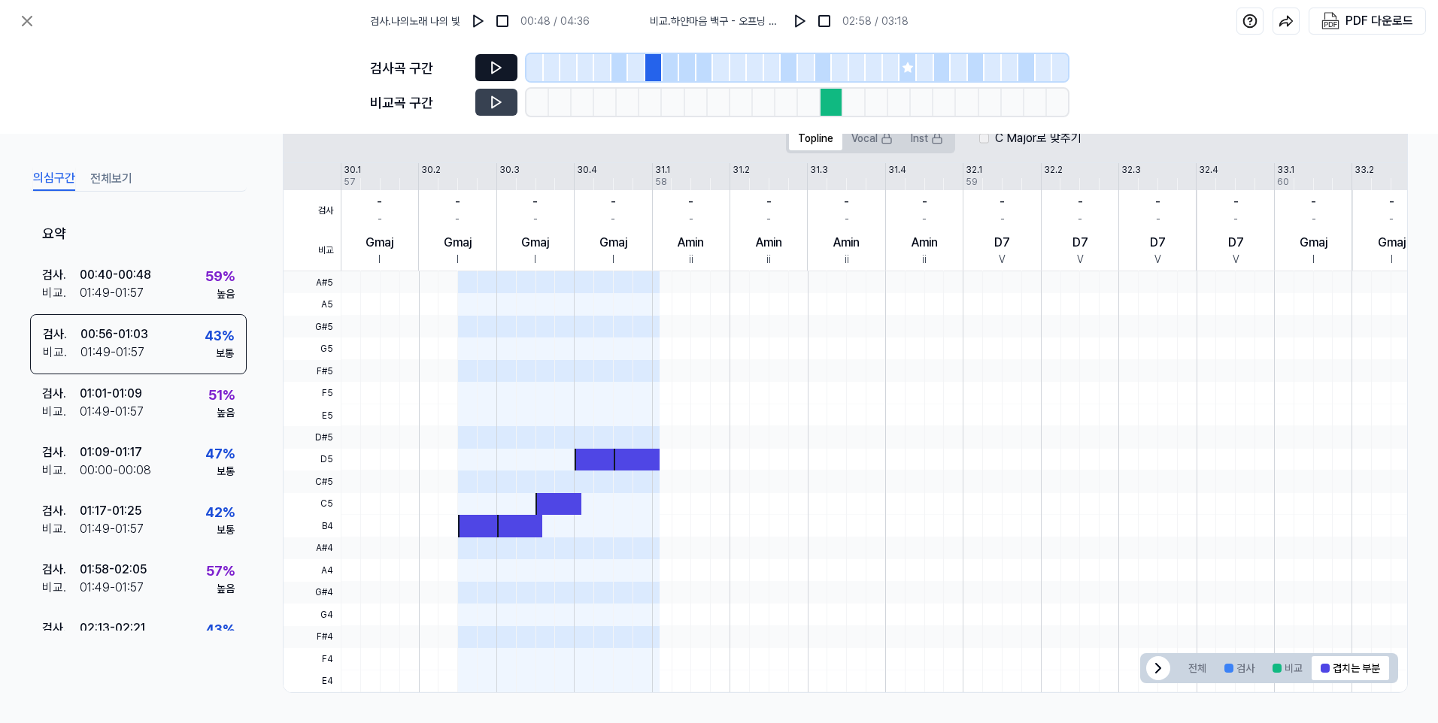
click at [497, 63] on icon at bounding box center [496, 67] width 15 height 15
drag, startPoint x: 656, startPoint y: 68, endPoint x: 678, endPoint y: 67, distance: 21.1
click at [678, 67] on div at bounding box center [796, 67] width 541 height 27
click at [674, 68] on div at bounding box center [671, 67] width 17 height 27
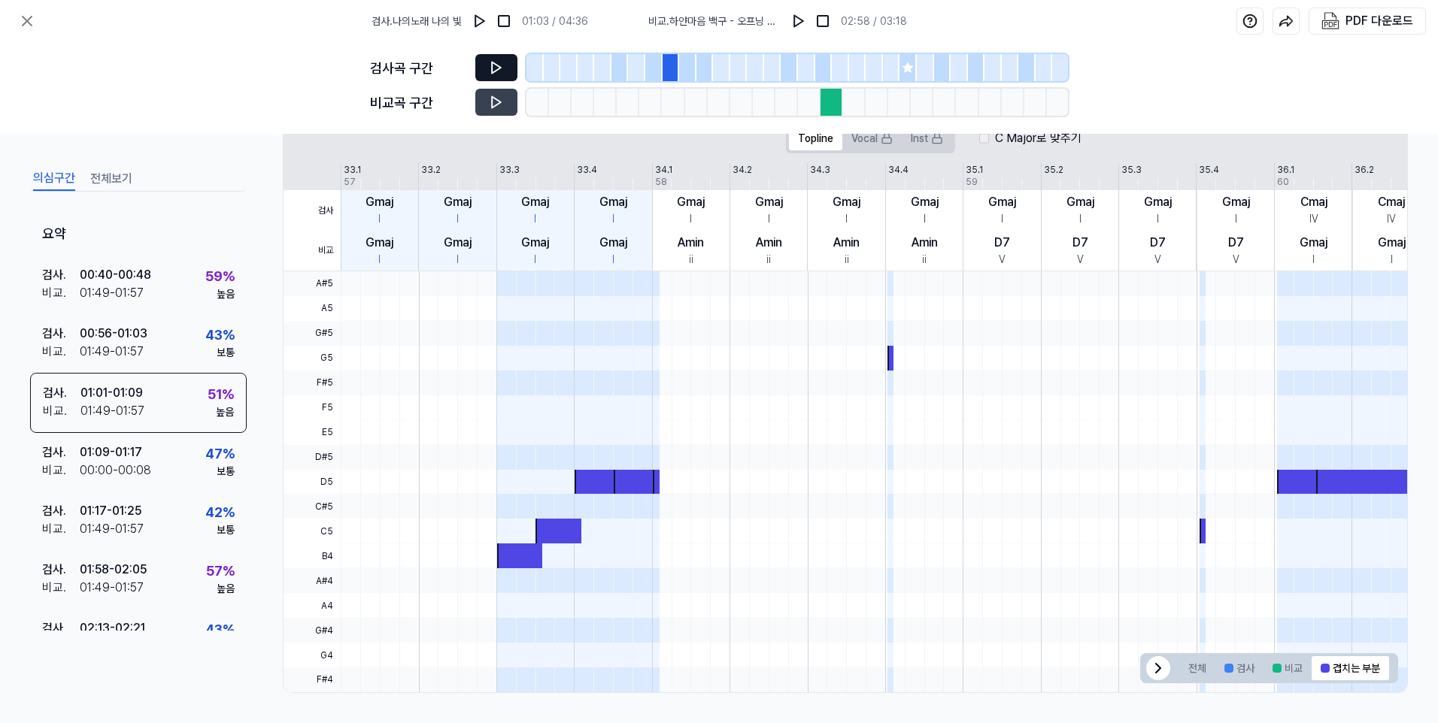
click at [690, 68] on div at bounding box center [687, 67] width 17 height 27
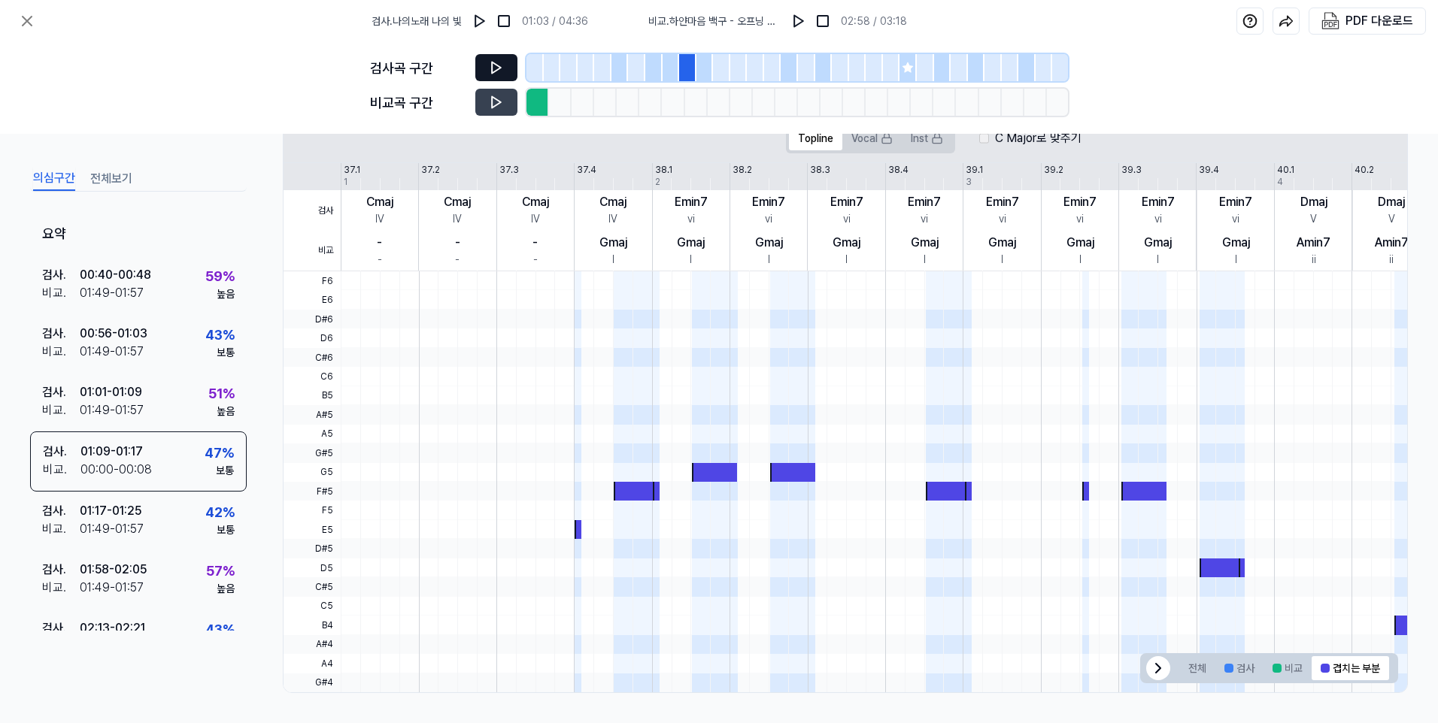
click at [705, 68] on div at bounding box center [704, 67] width 17 height 27
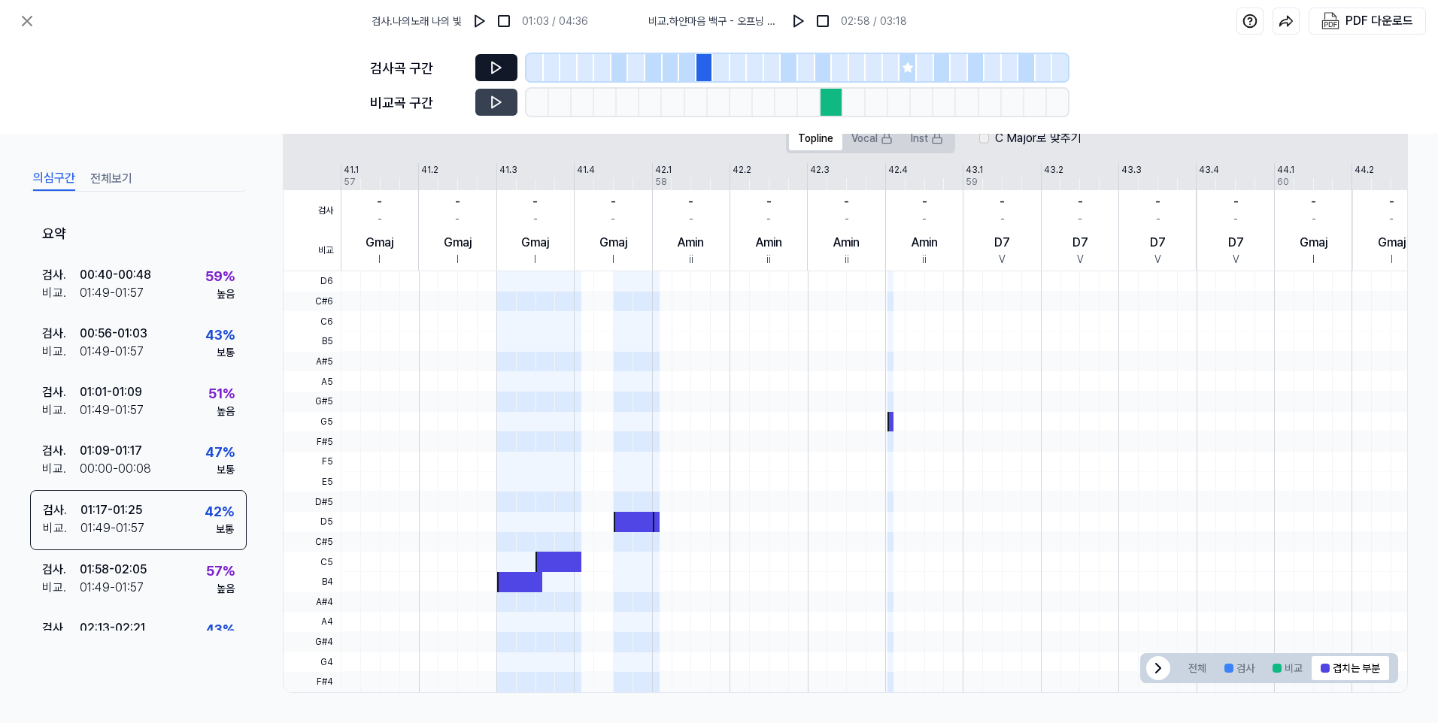
click at [652, 71] on div at bounding box center [653, 67] width 17 height 27
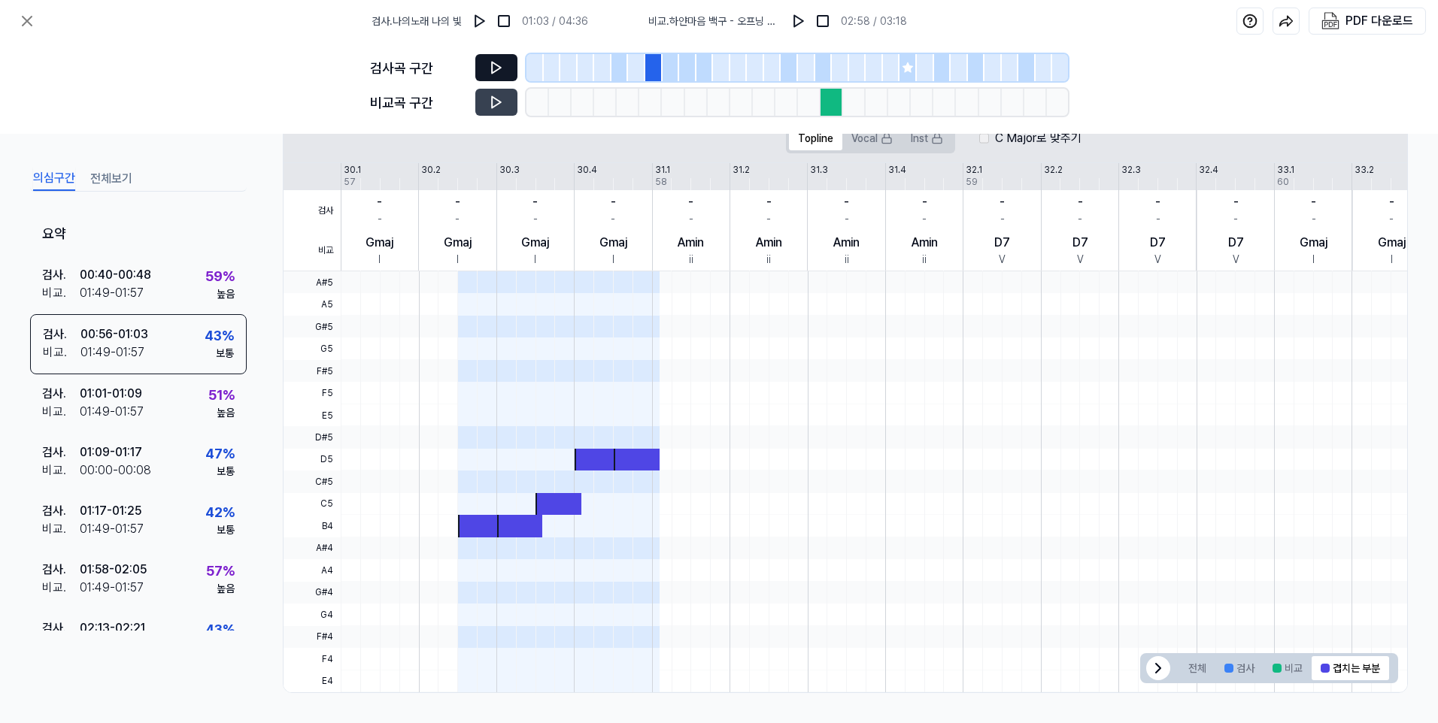
click at [910, 76] on div at bounding box center [907, 67] width 17 height 27
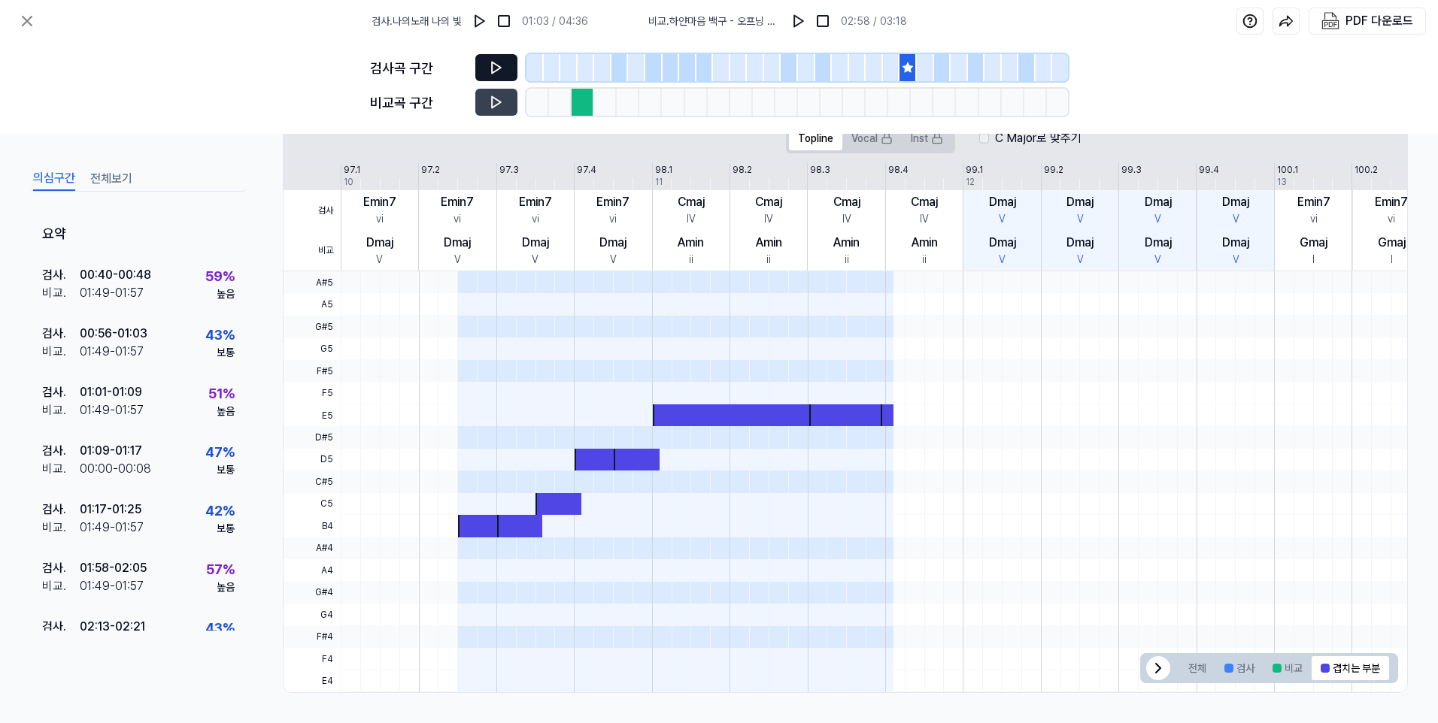
click at [503, 68] on icon at bounding box center [496, 67] width 15 height 15
click at [496, 94] on button at bounding box center [496, 102] width 42 height 27
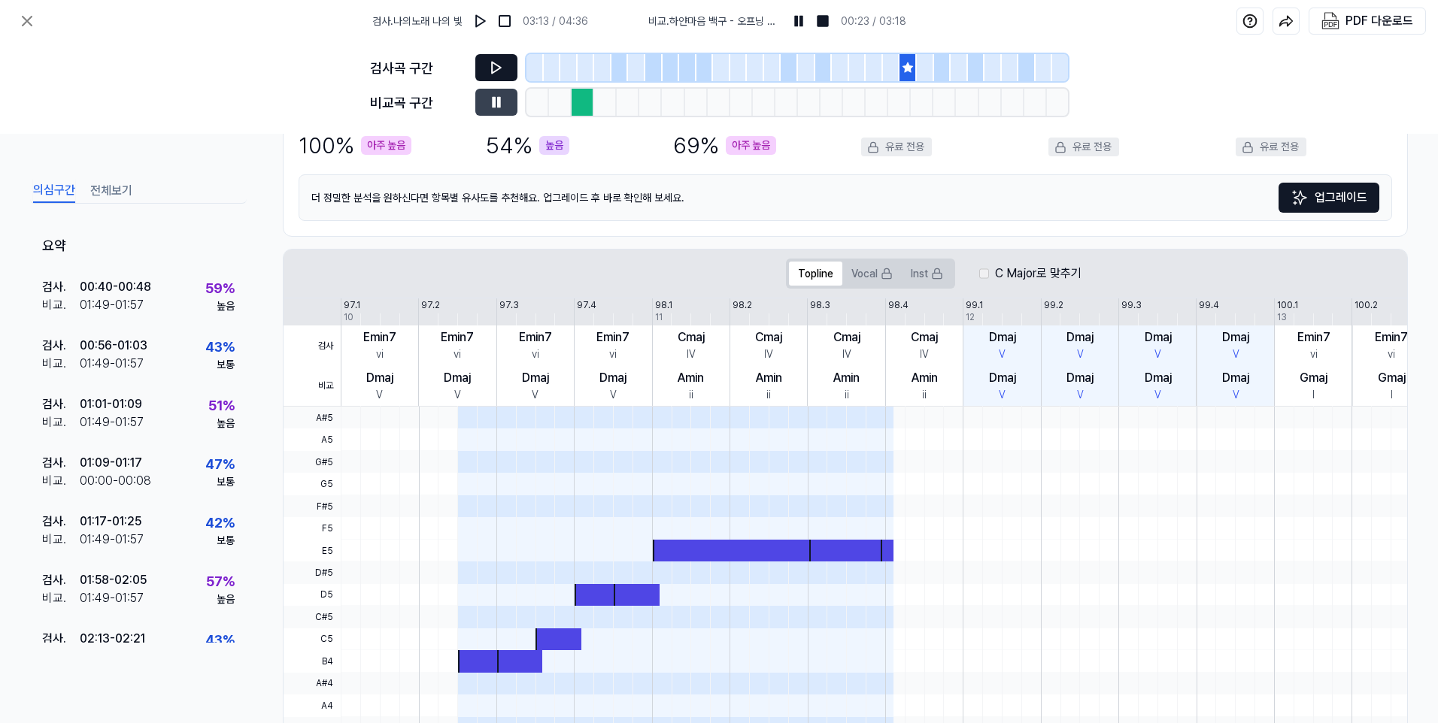
scroll to position [158, 0]
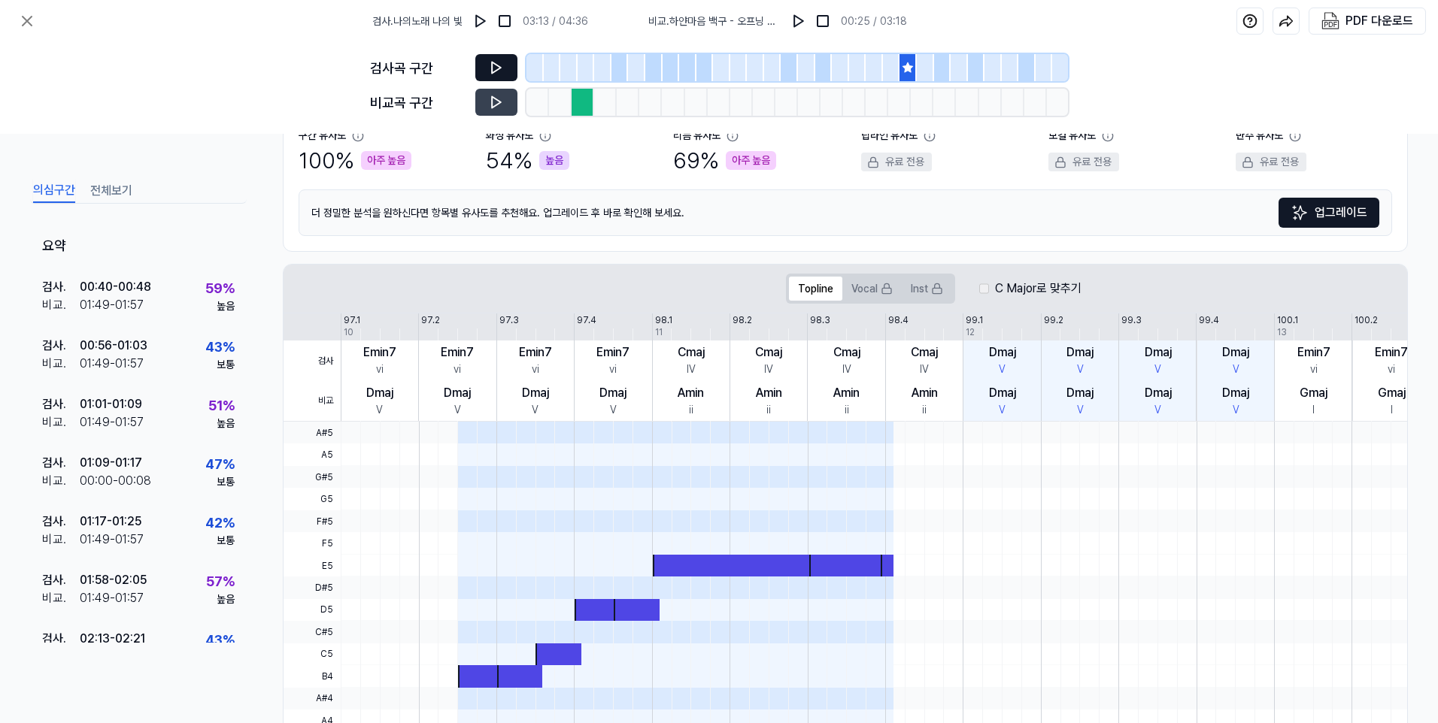
click at [1032, 293] on label "C Major로 맞추기" at bounding box center [1038, 289] width 86 height 18
click at [498, 62] on icon at bounding box center [496, 67] width 15 height 15
click at [825, 23] on img at bounding box center [824, 21] width 15 height 15
click at [496, 98] on icon at bounding box center [496, 102] width 15 height 15
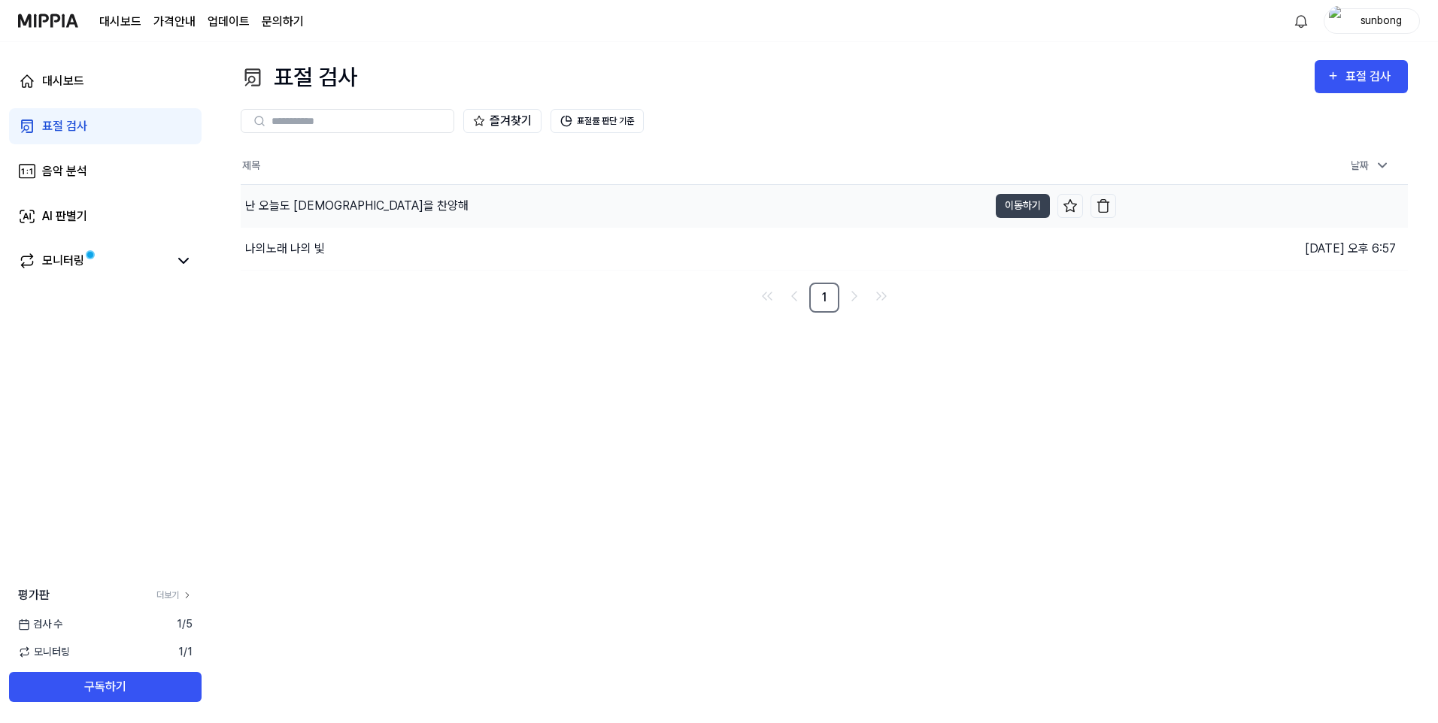
click at [348, 207] on div "난 오늘도 [DEMOGRAPHIC_DATA]을 찬양해" at bounding box center [356, 206] width 223 height 18
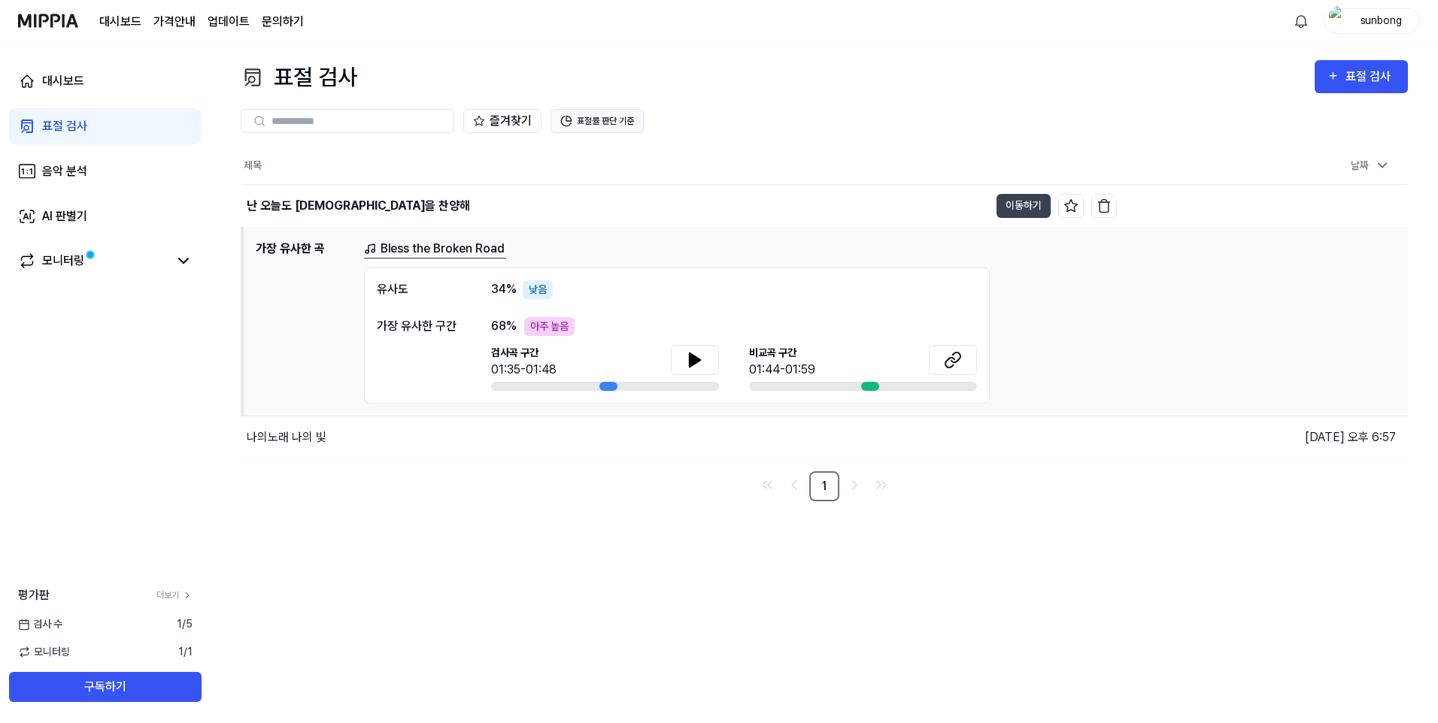
click at [597, 119] on button "표절률 판단 기준" at bounding box center [596, 121] width 93 height 24
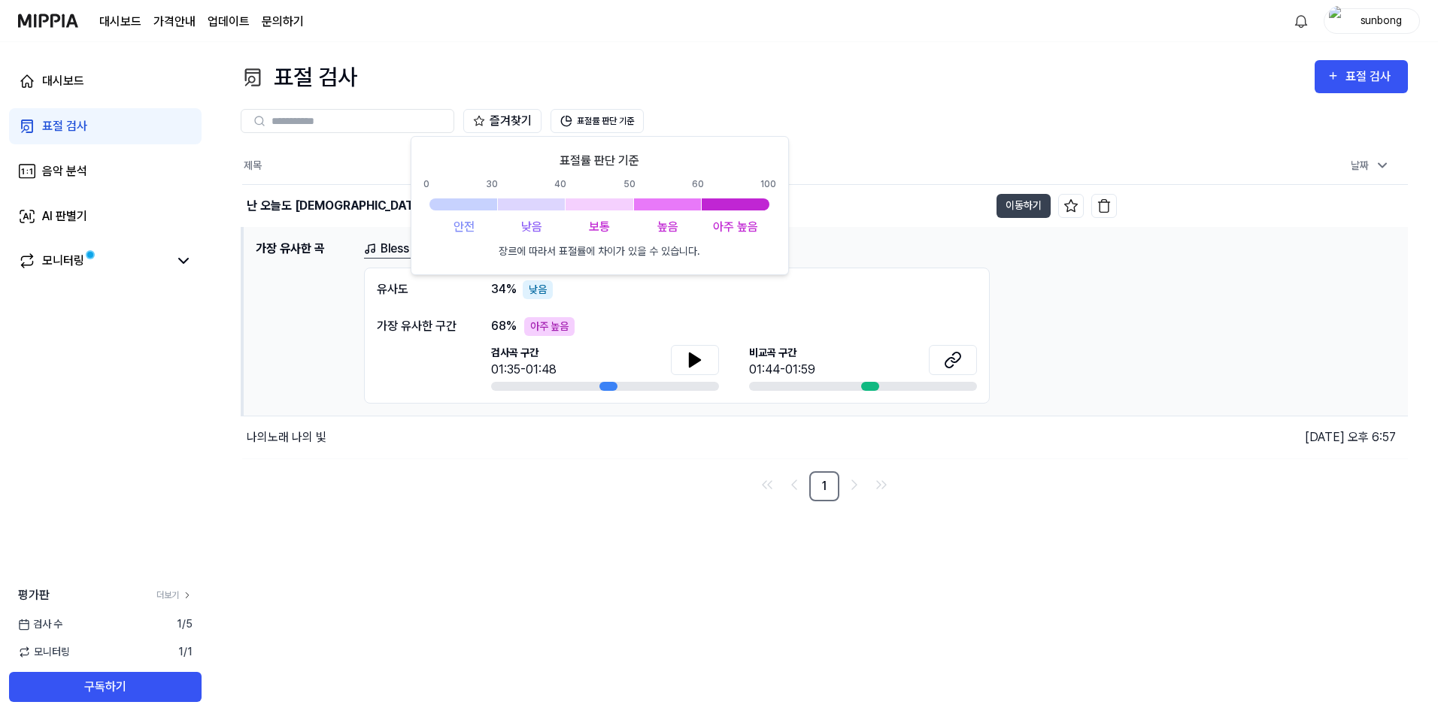
click at [788, 120] on div "즐겨찾기 표절률 판단 기준" at bounding box center [824, 121] width 1167 height 24
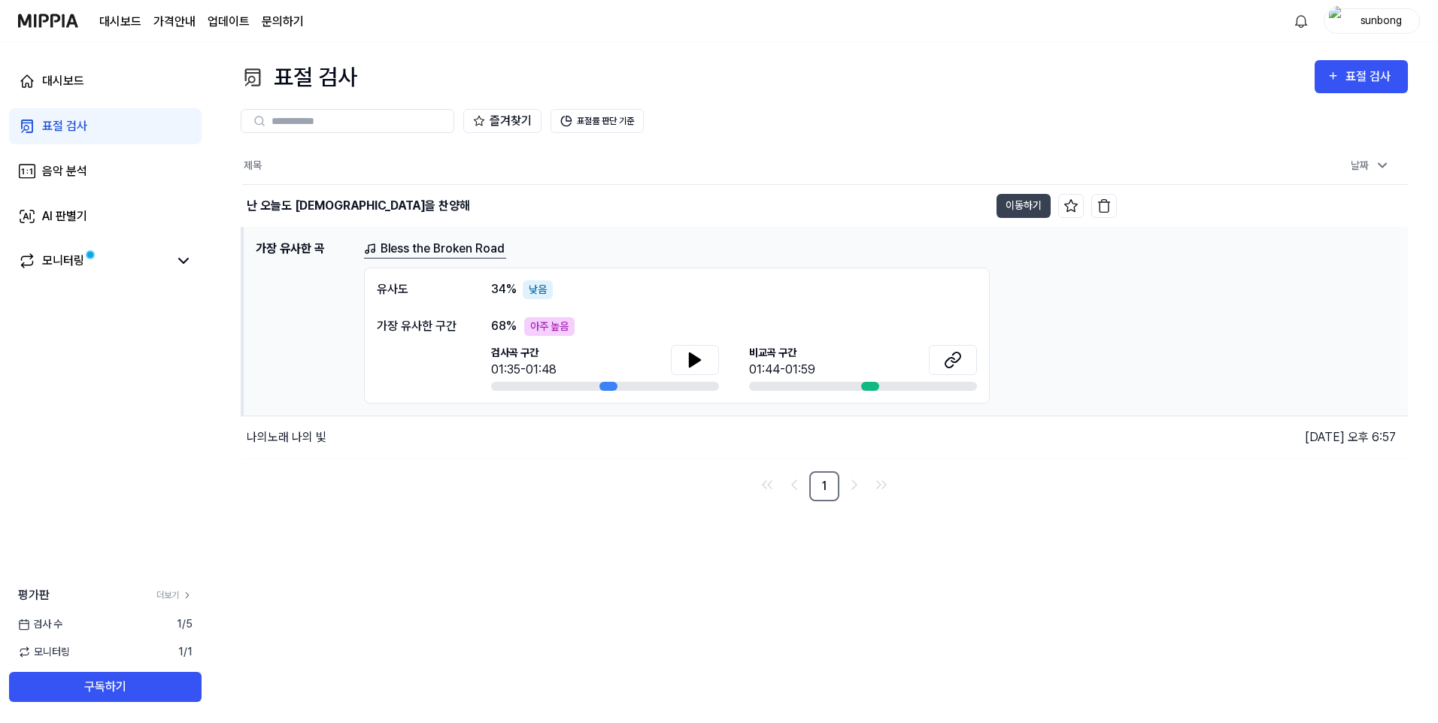
click at [476, 250] on link "Bless the Broken Road" at bounding box center [435, 249] width 142 height 19
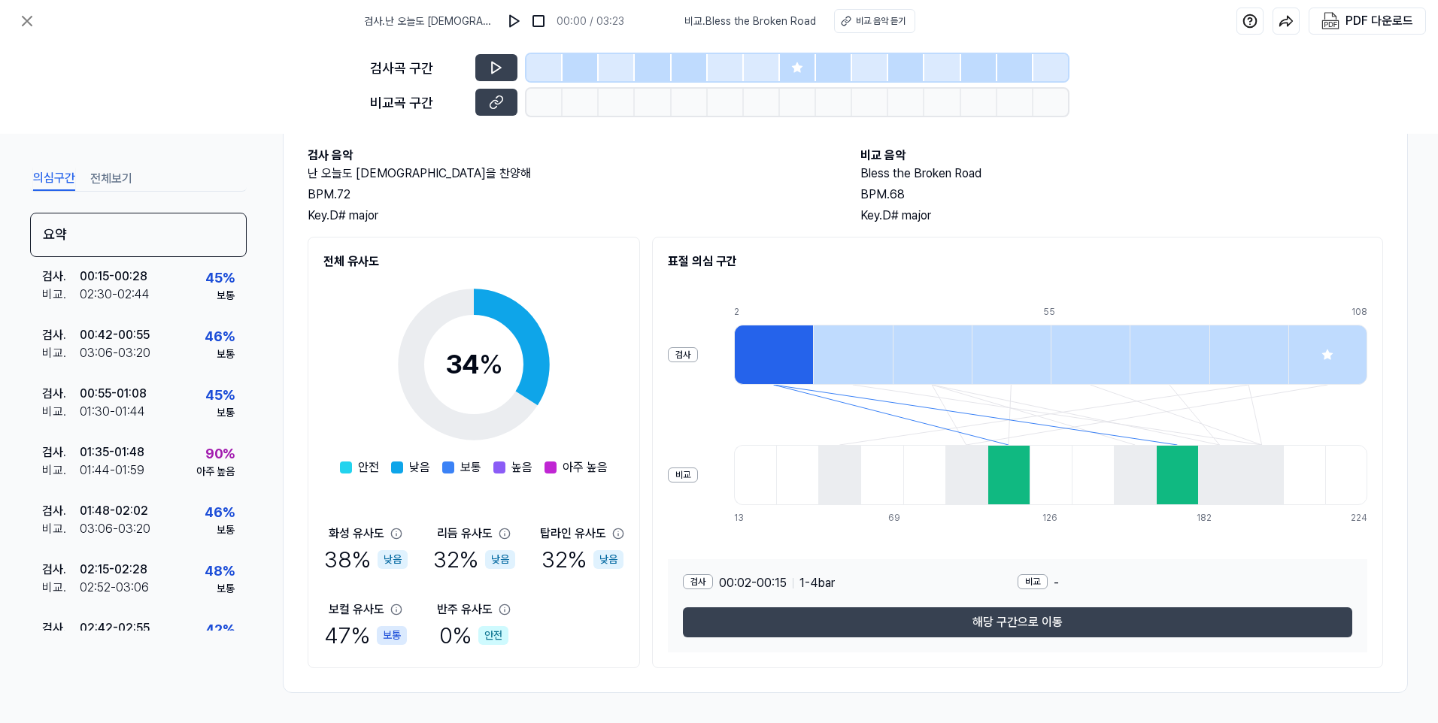
scroll to position [0, 0]
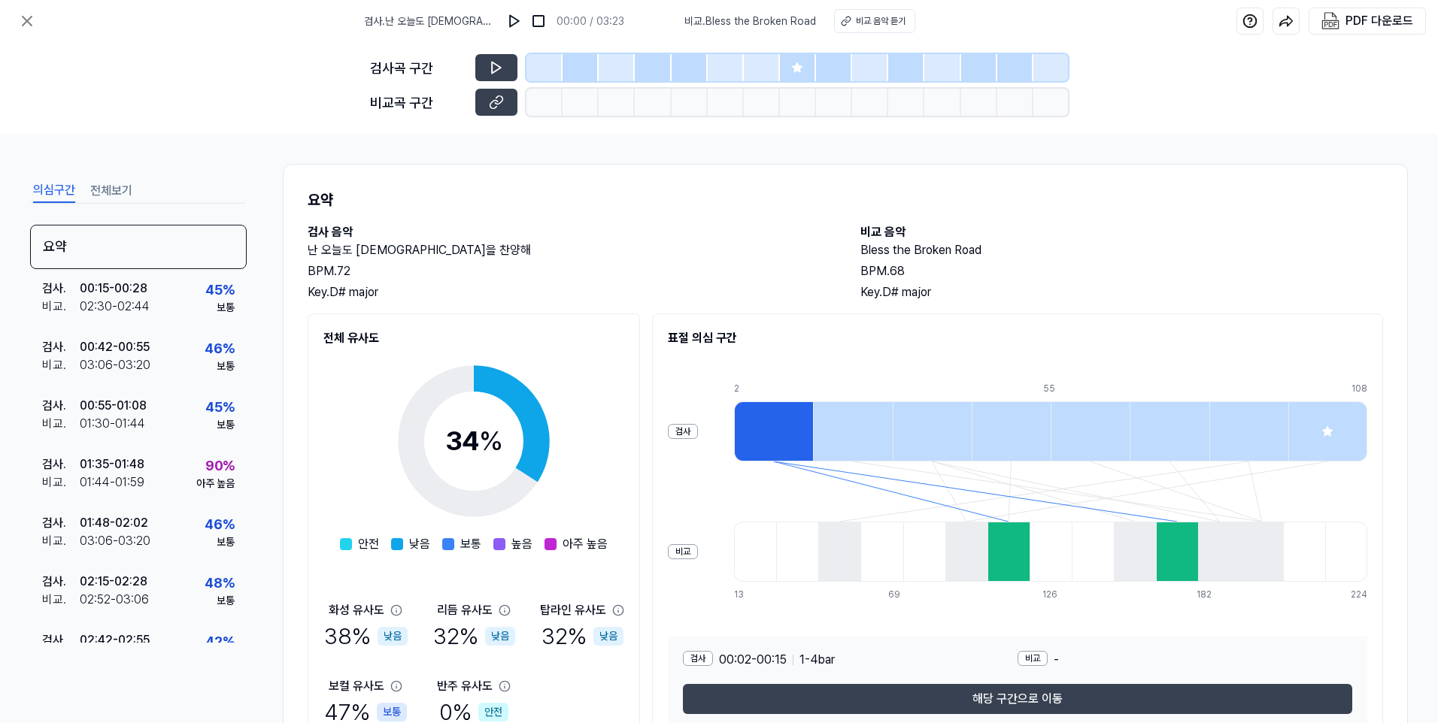
click at [577, 64] on div at bounding box center [580, 67] width 36 height 27
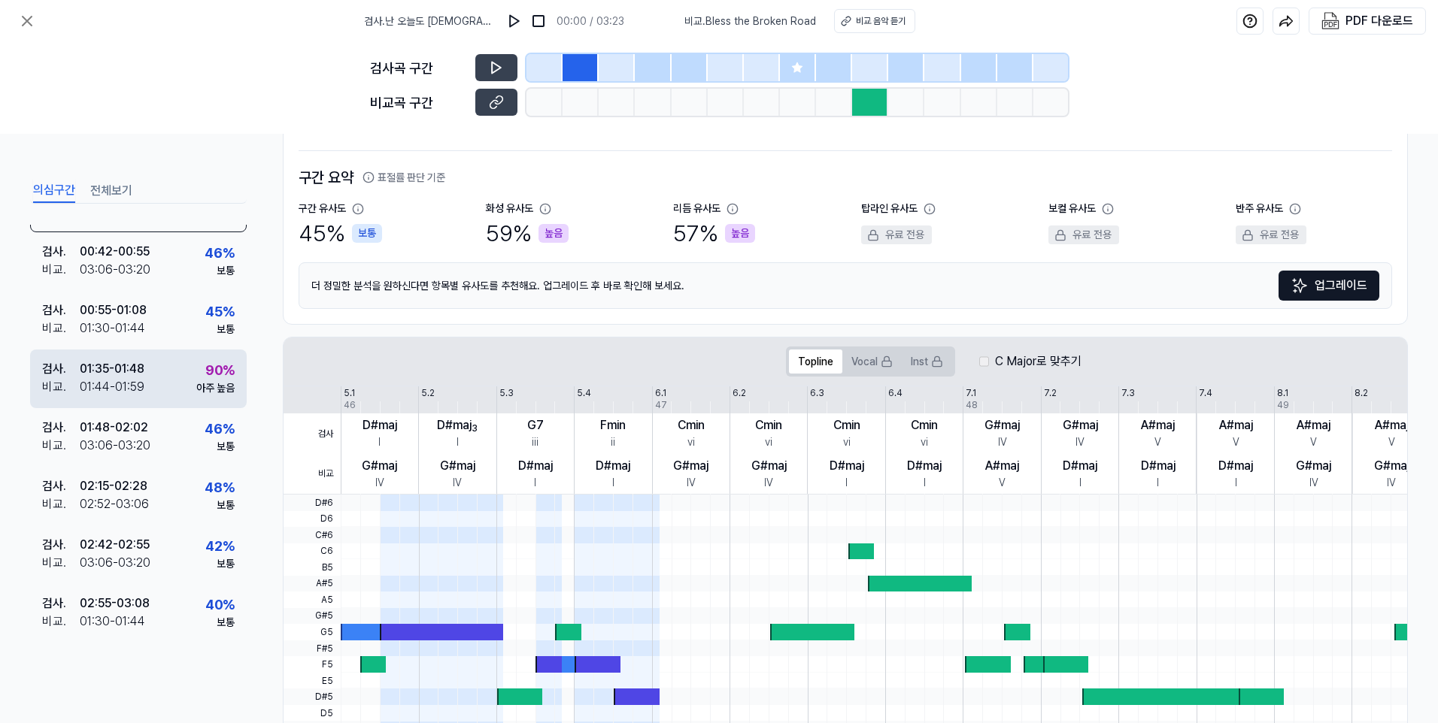
scroll to position [83, 0]
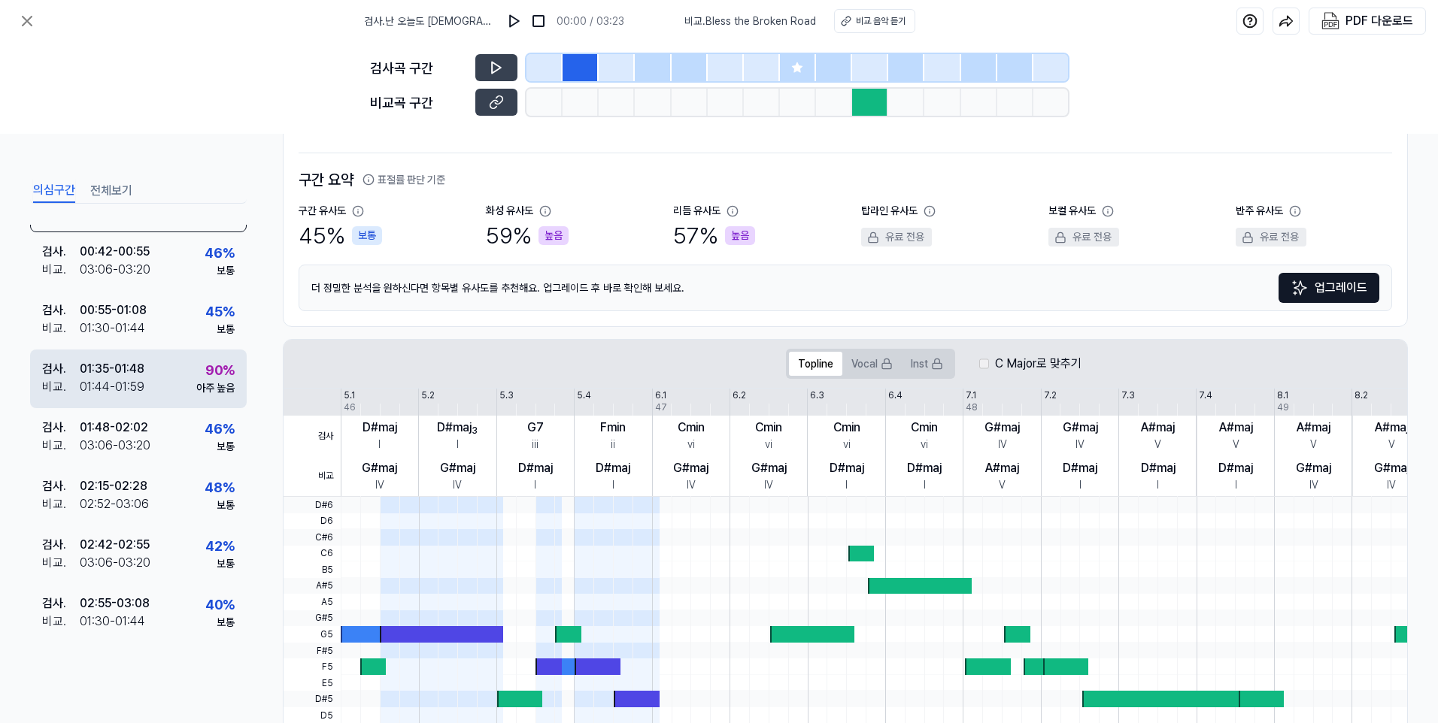
click at [210, 368] on div "90 %" at bounding box center [219, 370] width 29 height 20
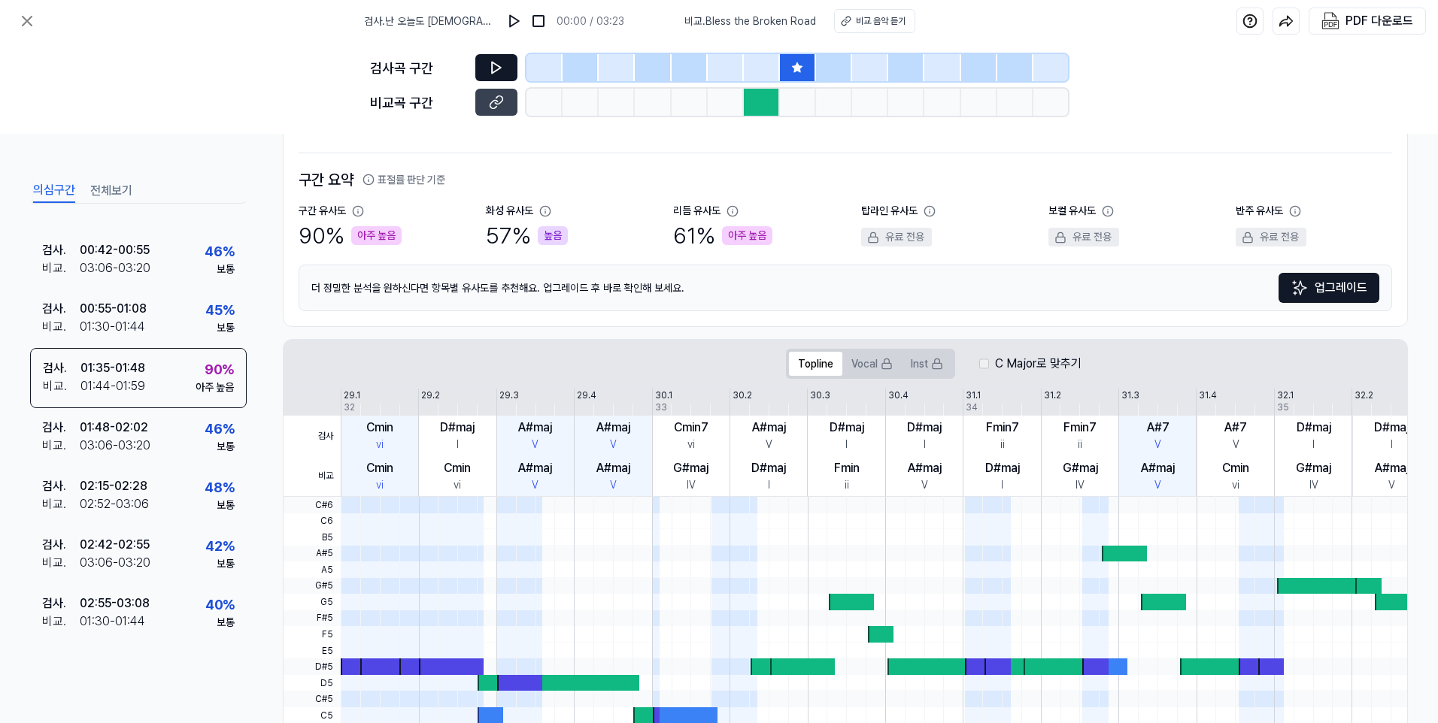
click at [492, 65] on icon at bounding box center [496, 67] width 9 height 11
click at [800, 72] on icon at bounding box center [797, 67] width 10 height 10
click at [500, 67] on icon at bounding box center [496, 67] width 9 height 11
click at [499, 67] on icon at bounding box center [499, 67] width 2 height 10
click at [498, 64] on icon at bounding box center [496, 67] width 15 height 15
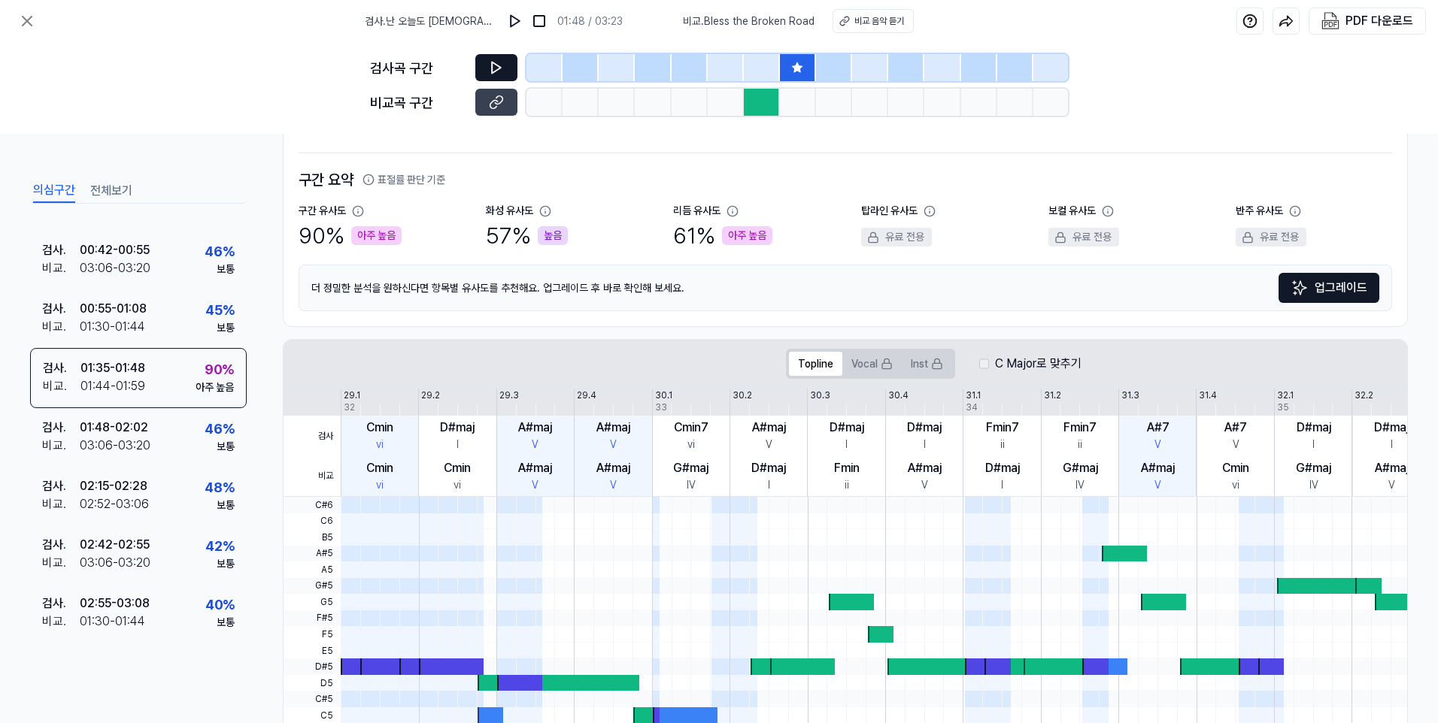
click at [489, 61] on icon at bounding box center [496, 67] width 15 height 15
click at [498, 65] on icon at bounding box center [496, 67] width 9 height 11
click at [493, 69] on icon at bounding box center [494, 67] width 2 height 10
click at [511, 61] on button at bounding box center [496, 67] width 42 height 27
click at [496, 66] on icon at bounding box center [496, 67] width 15 height 15
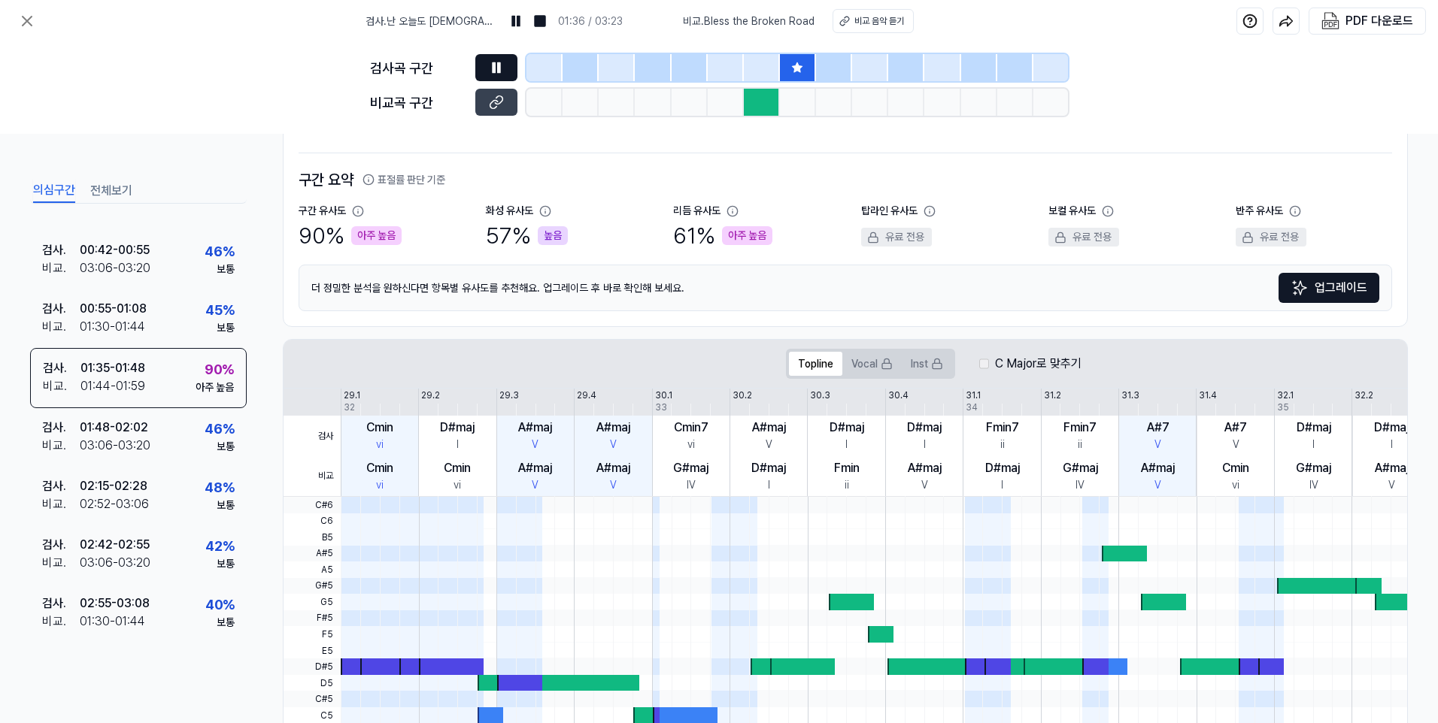
click at [496, 64] on icon at bounding box center [496, 67] width 15 height 15
